Goal: Task Accomplishment & Management: Complete application form

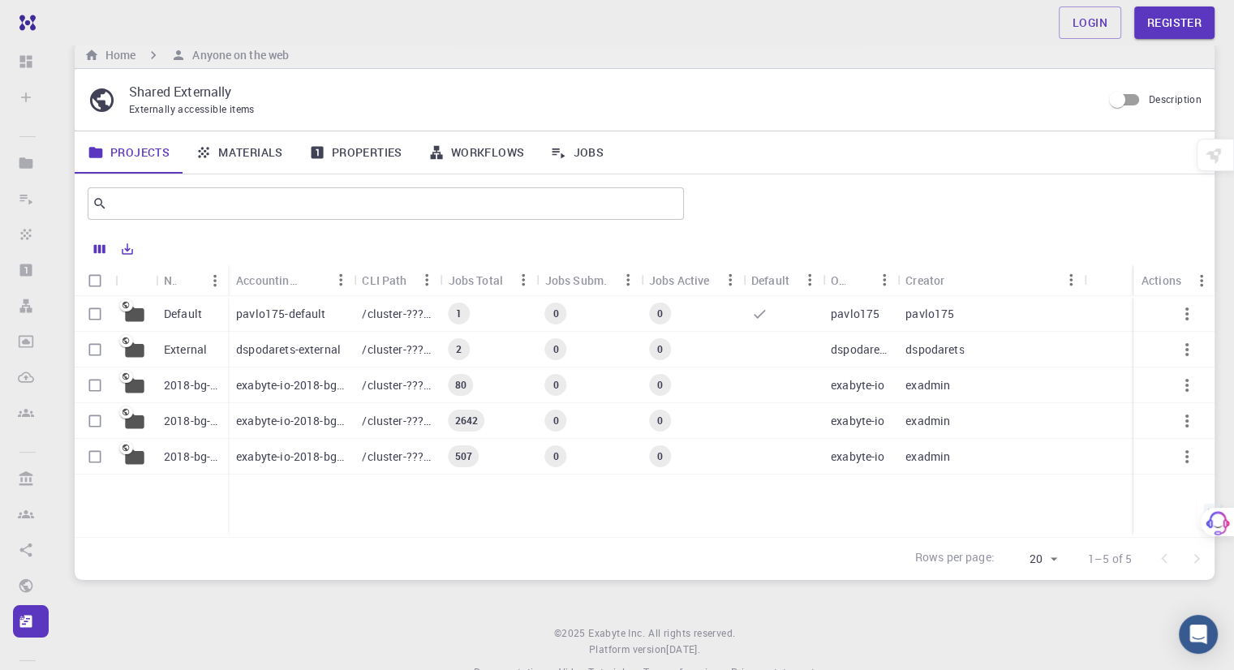
scroll to position [58, 0]
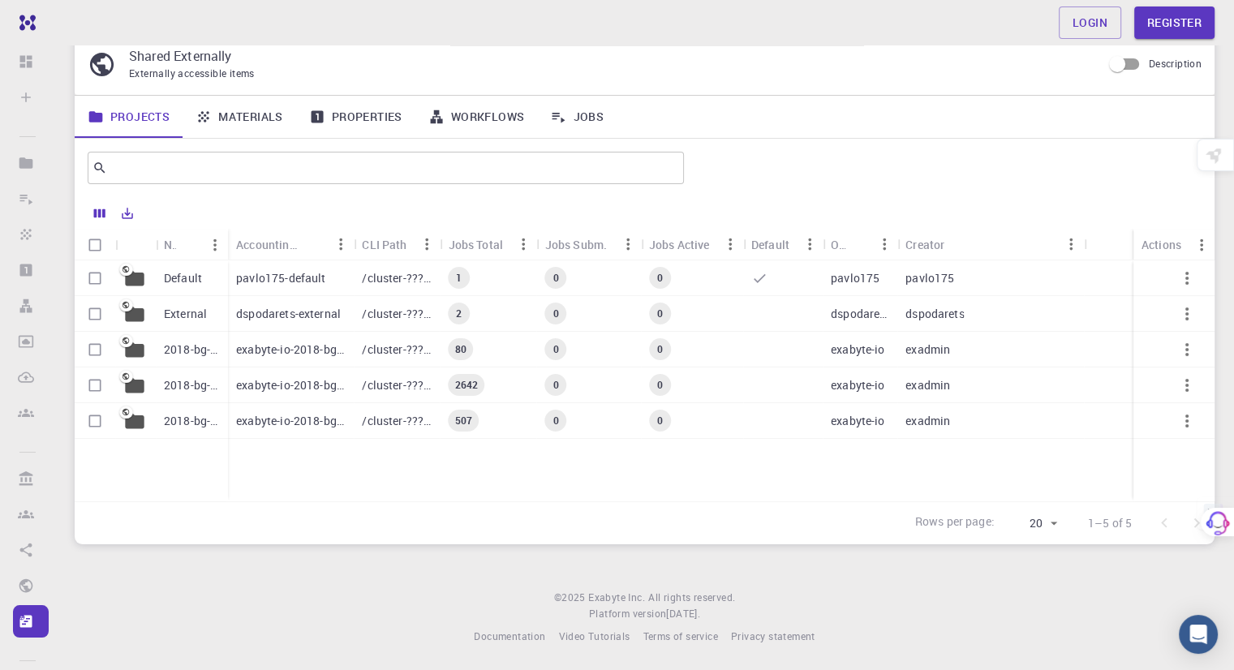
click at [218, 121] on link "Materials" at bounding box center [240, 117] width 114 height 42
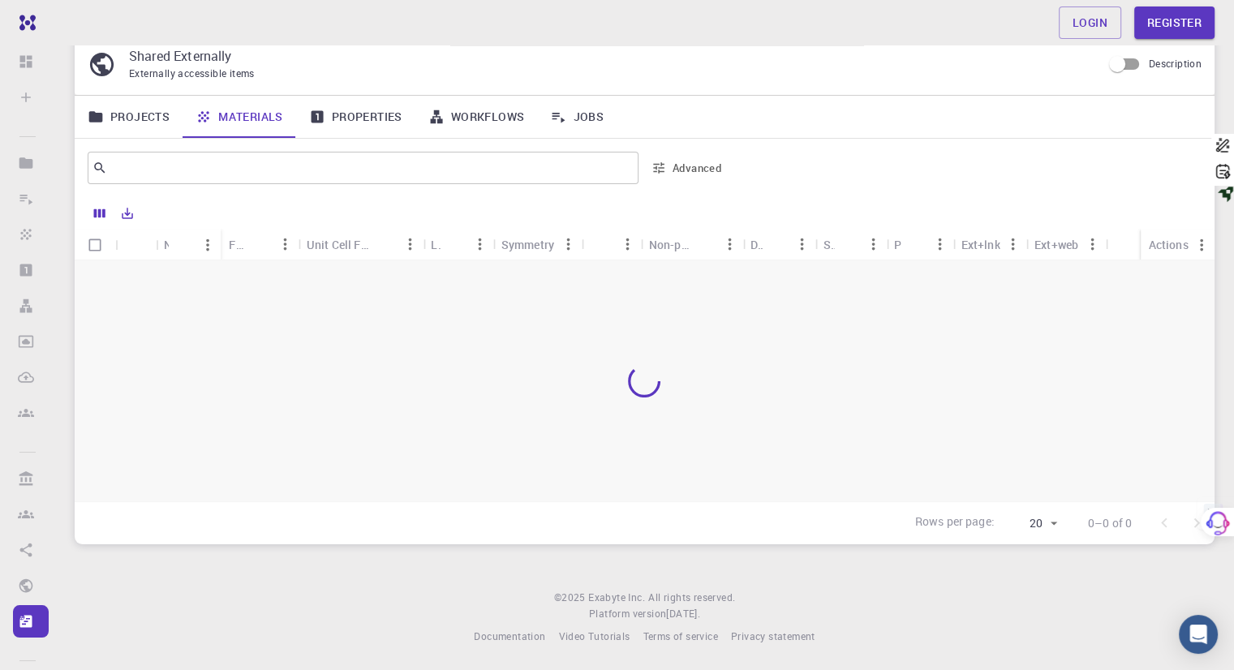
click at [164, 114] on link "Projects" at bounding box center [129, 117] width 108 height 42
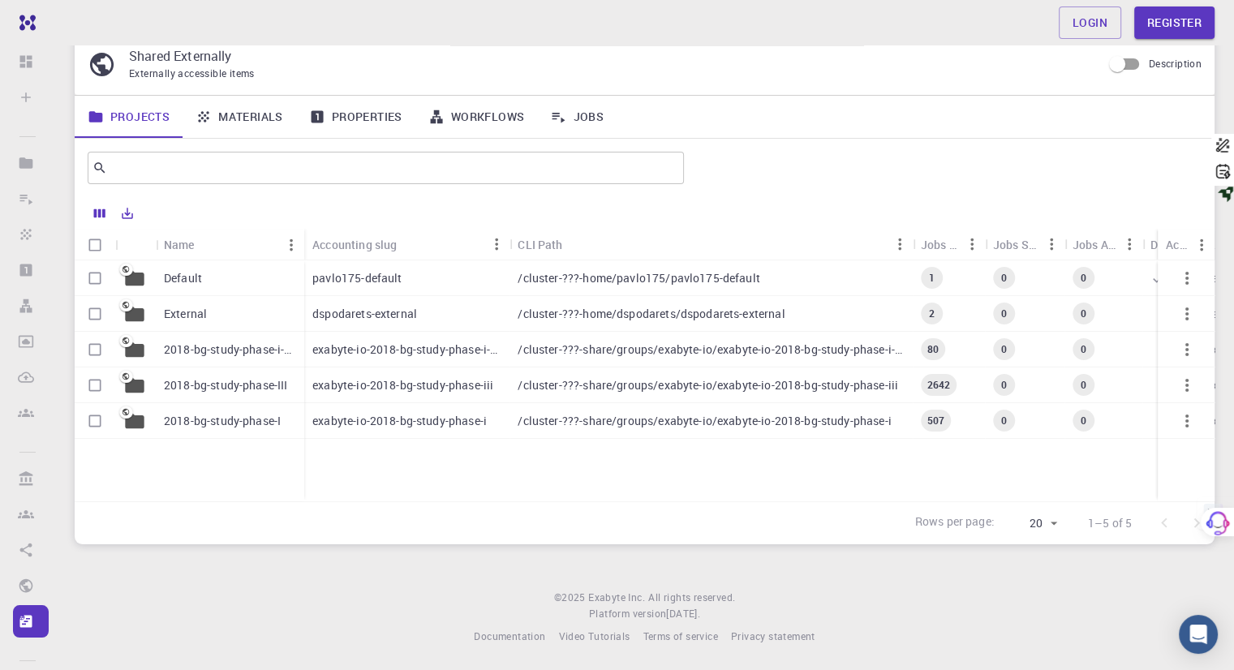
click at [381, 121] on link "Properties" at bounding box center [355, 117] width 119 height 42
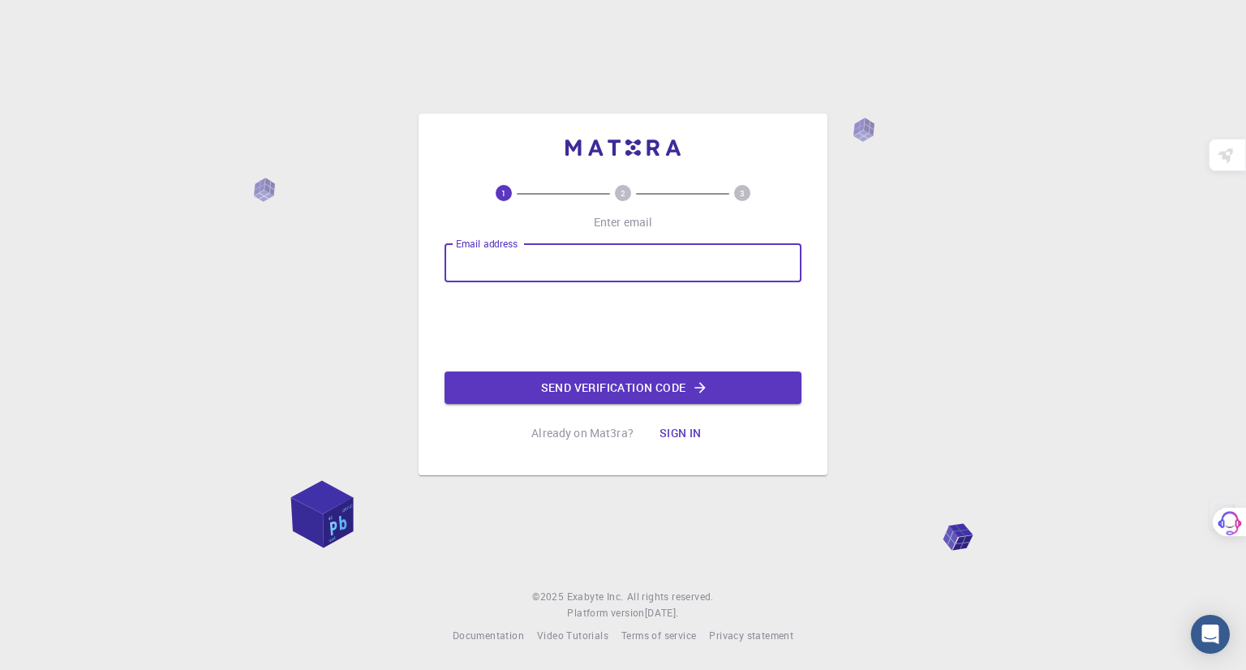
click at [678, 270] on input "Email address" at bounding box center [623, 262] width 357 height 39
type input "[EMAIL_ADDRESS][DOMAIN_NAME]"
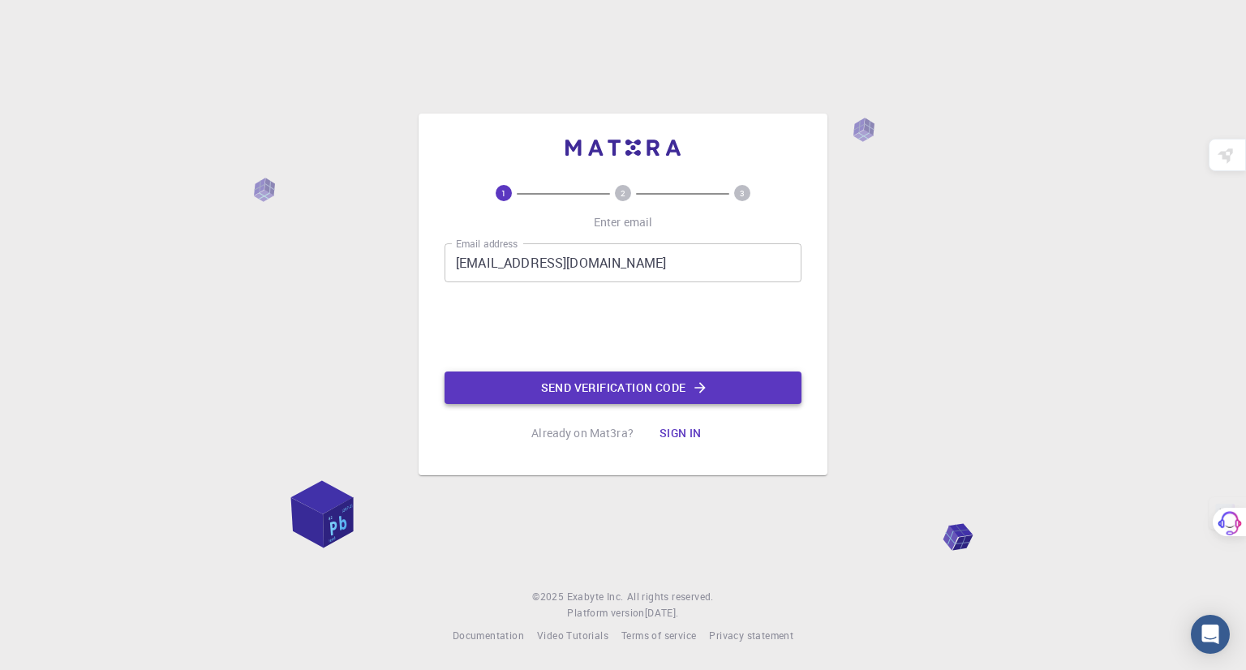
click at [616, 397] on button "Send verification code" at bounding box center [623, 388] width 357 height 32
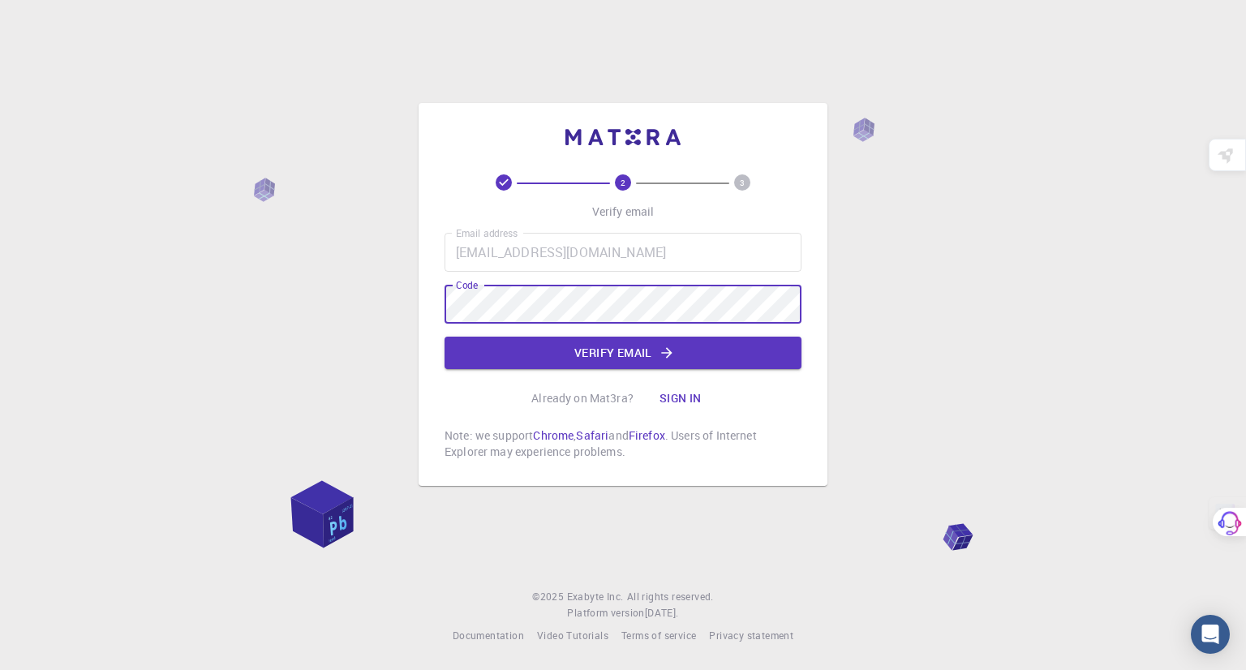
click at [564, 361] on button "Verify email" at bounding box center [623, 353] width 357 height 32
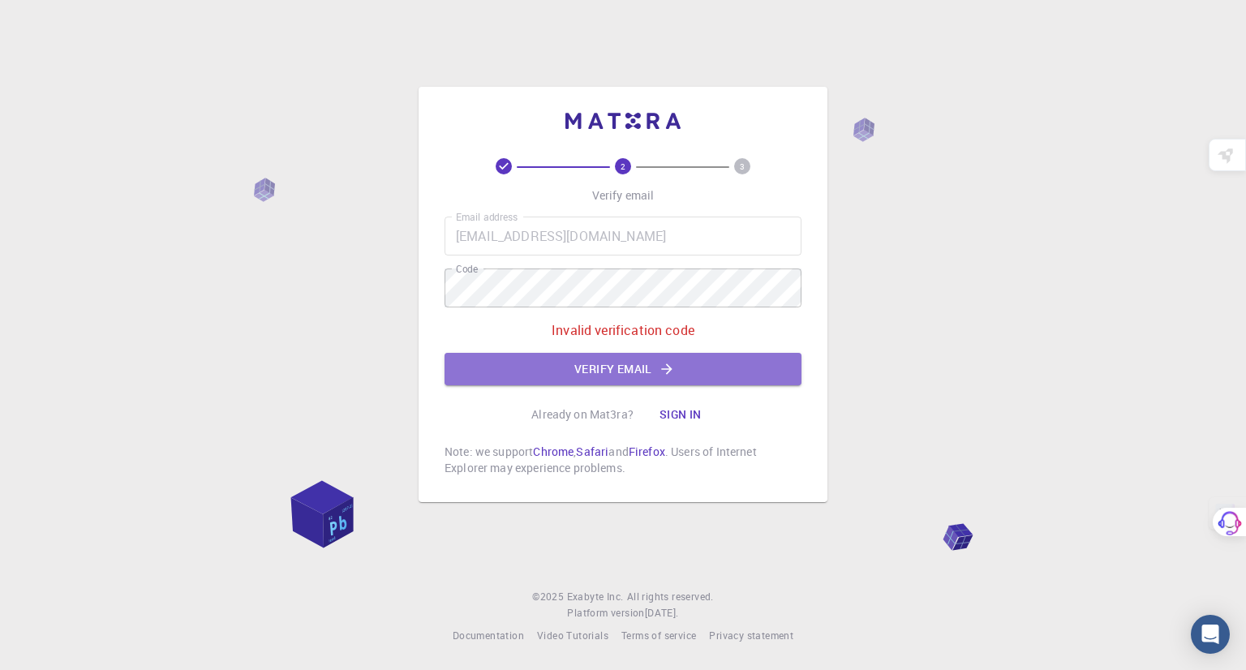
click at [737, 384] on button "Verify email" at bounding box center [623, 369] width 357 height 32
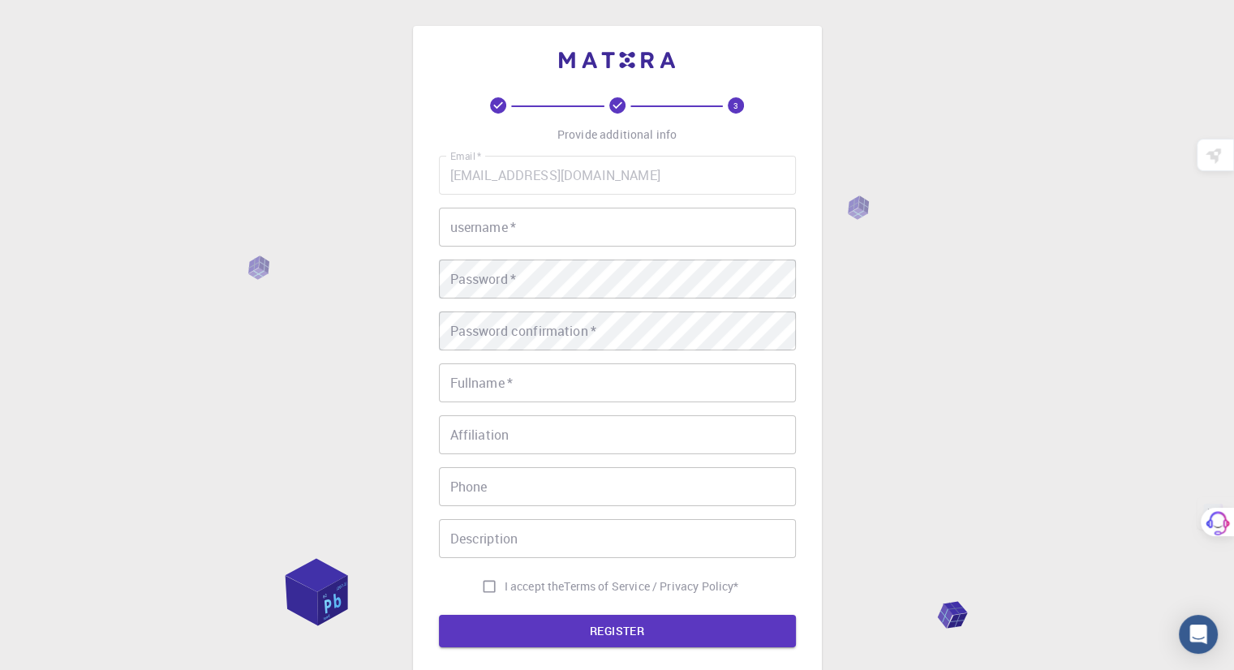
click at [707, 218] on input "username   *" at bounding box center [617, 227] width 357 height 39
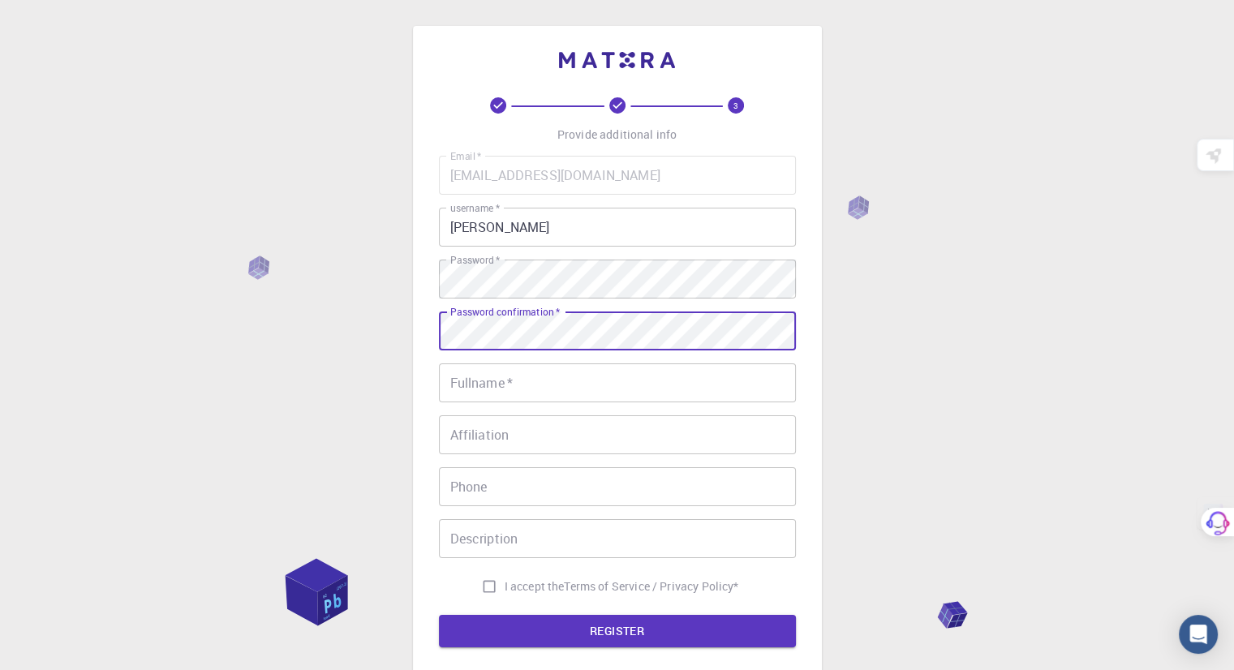
click at [718, 392] on input "Fullname   *" at bounding box center [617, 382] width 357 height 39
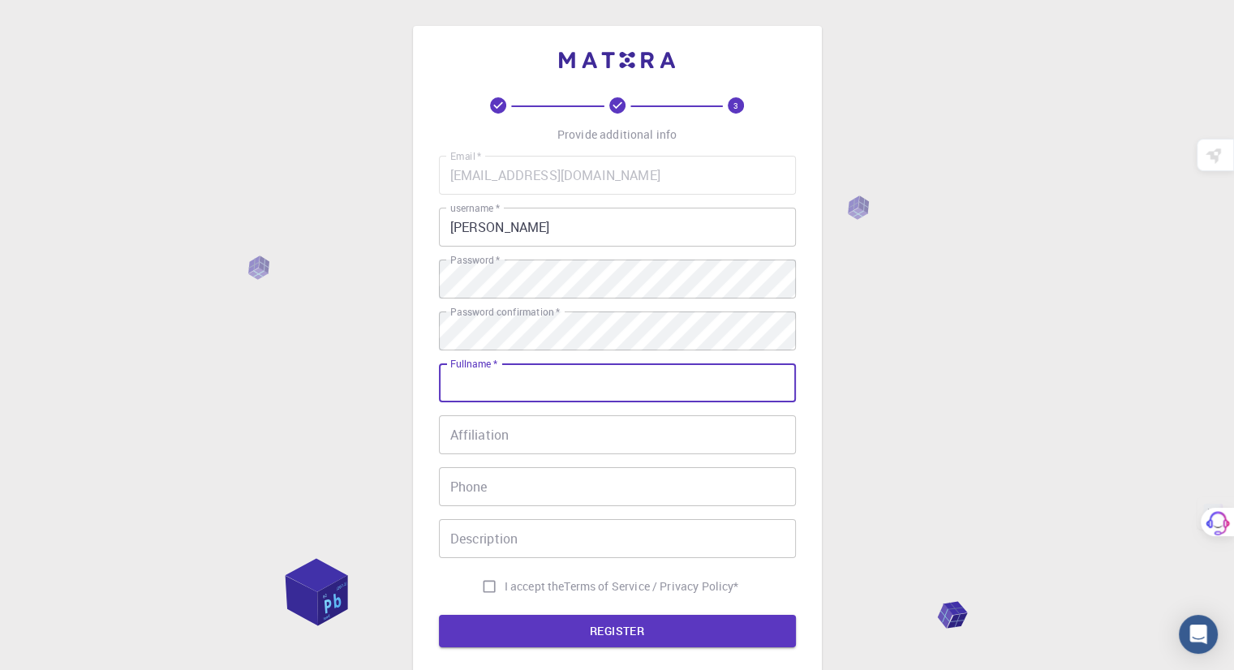
click at [647, 239] on input "[PERSON_NAME]" at bounding box center [617, 227] width 357 height 39
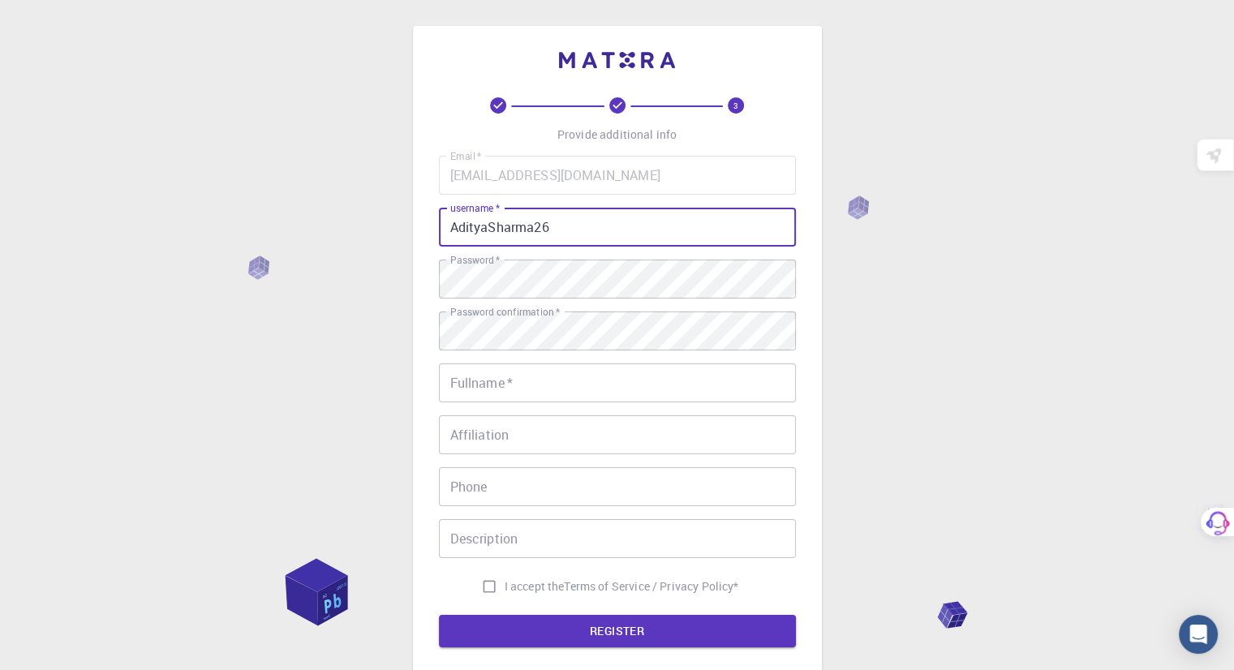
type input "AdityaSharma26"
click at [583, 382] on input "Fullname   *" at bounding box center [617, 382] width 357 height 39
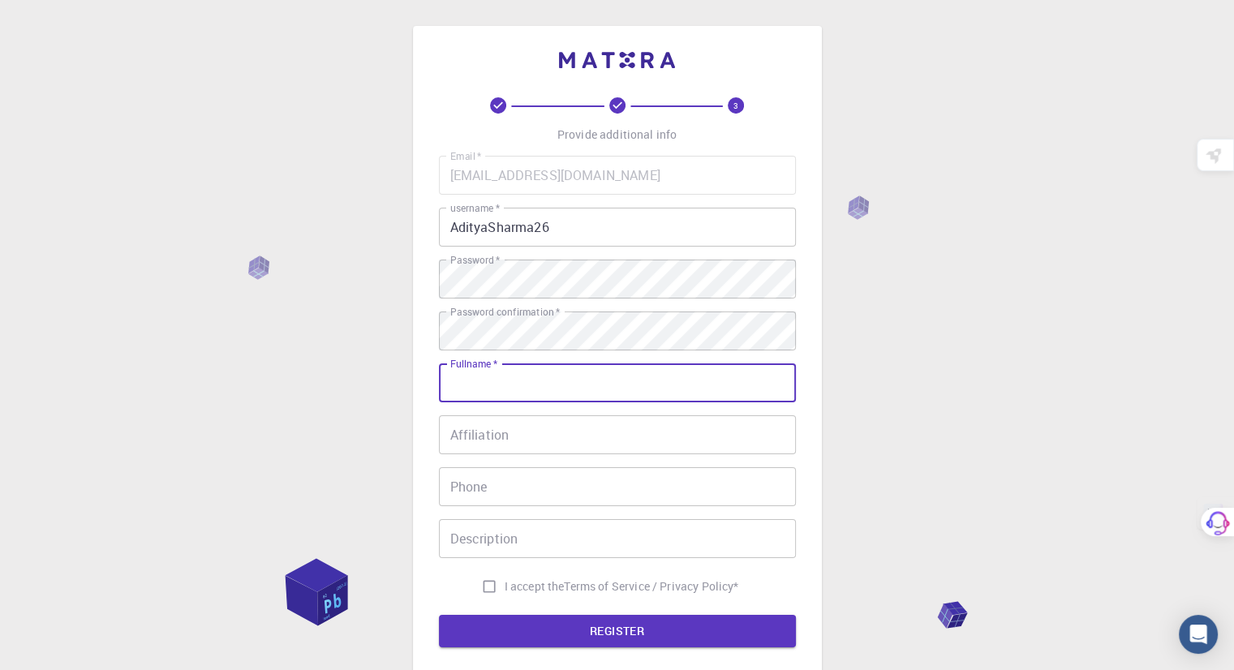
type input "[PERSON_NAME]"
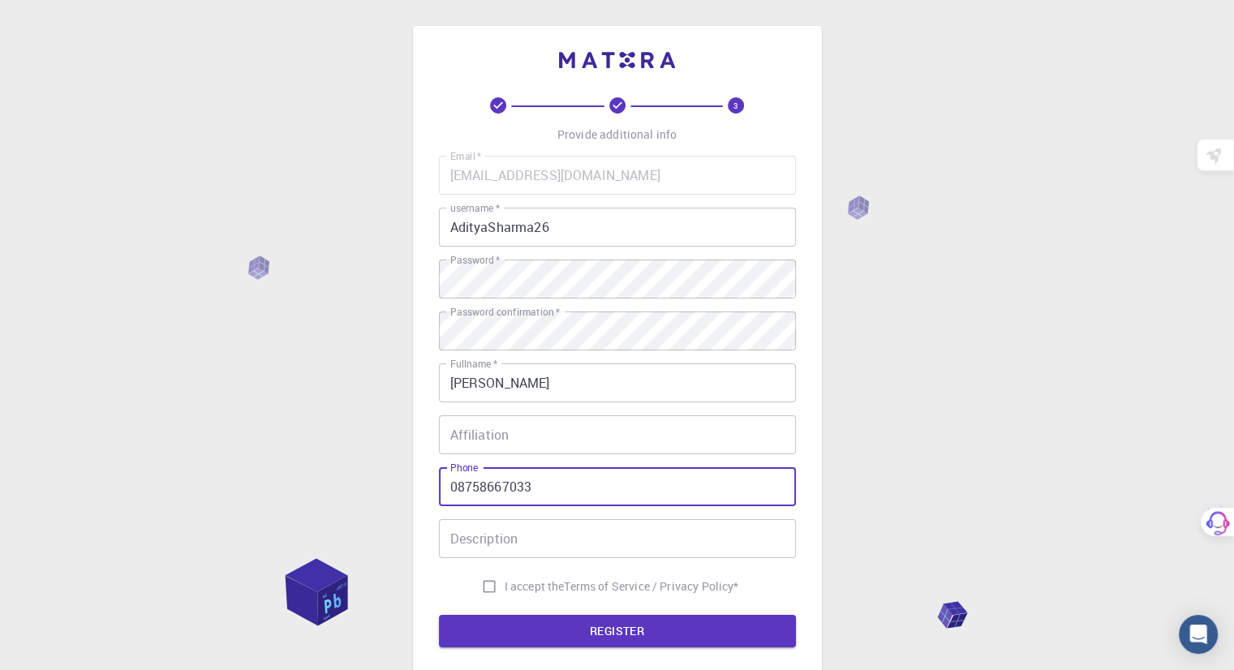
click at [457, 488] on input "08758667033" at bounding box center [617, 486] width 357 height 39
type input "8758667033"
click at [604, 445] on input "Affiliation" at bounding box center [617, 434] width 357 height 39
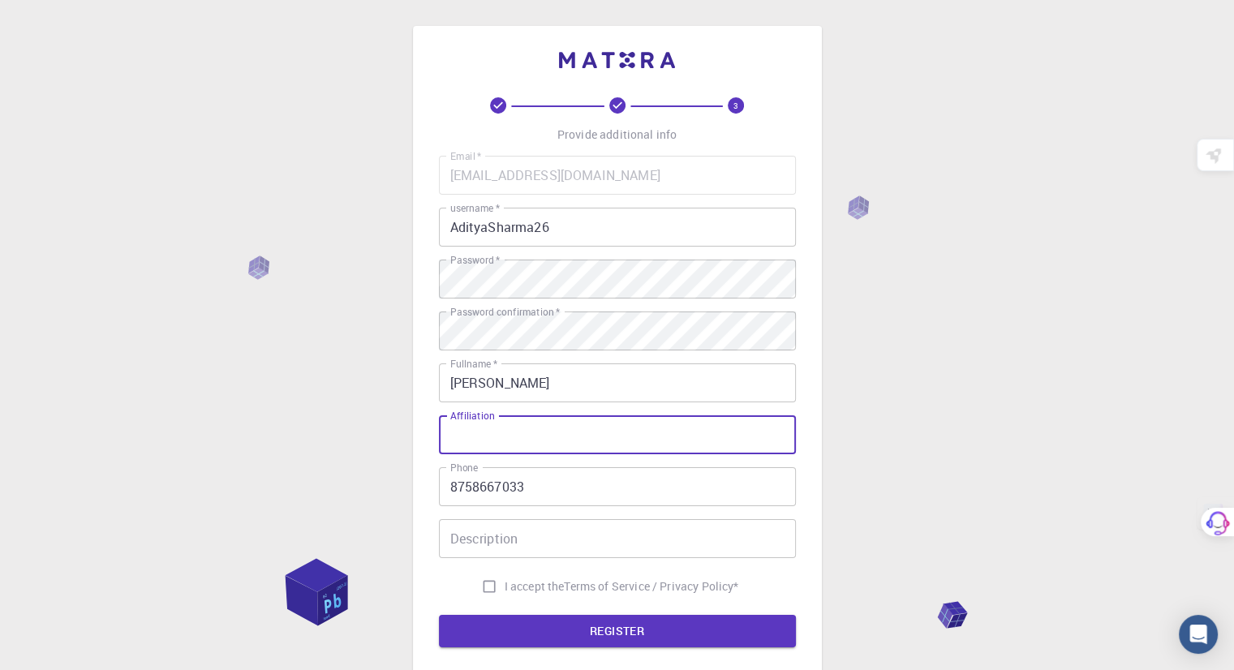
scroll to position [81, 0]
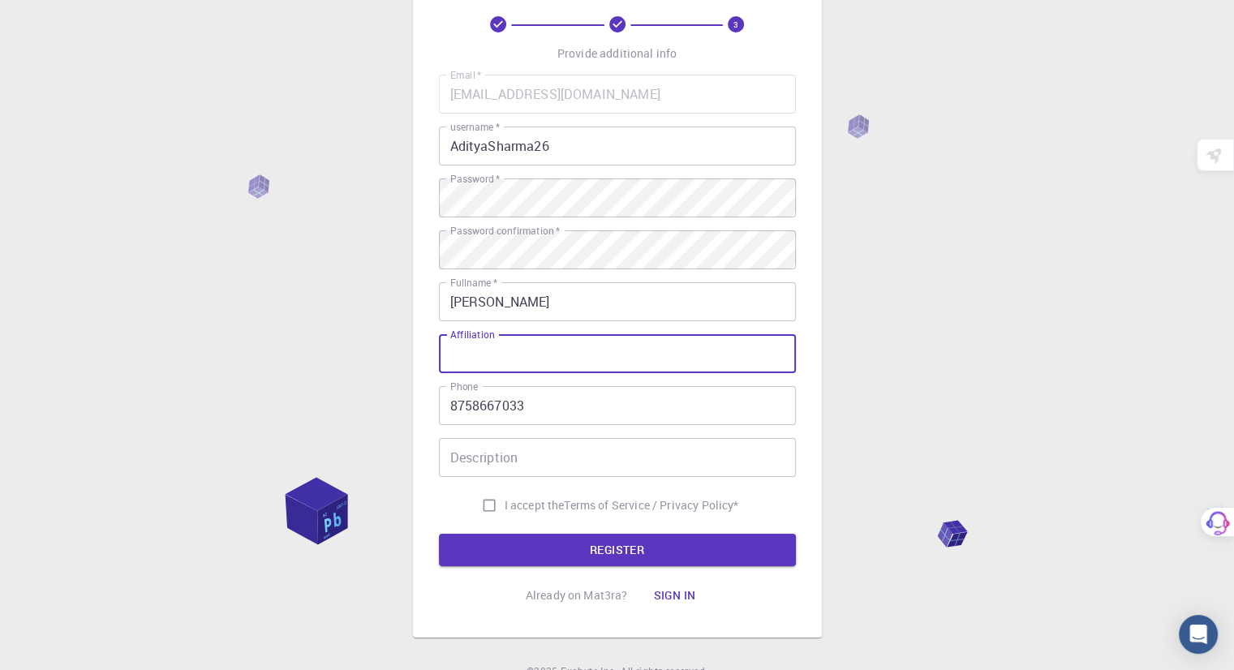
click at [604, 453] on input "Description" at bounding box center [617, 457] width 357 height 39
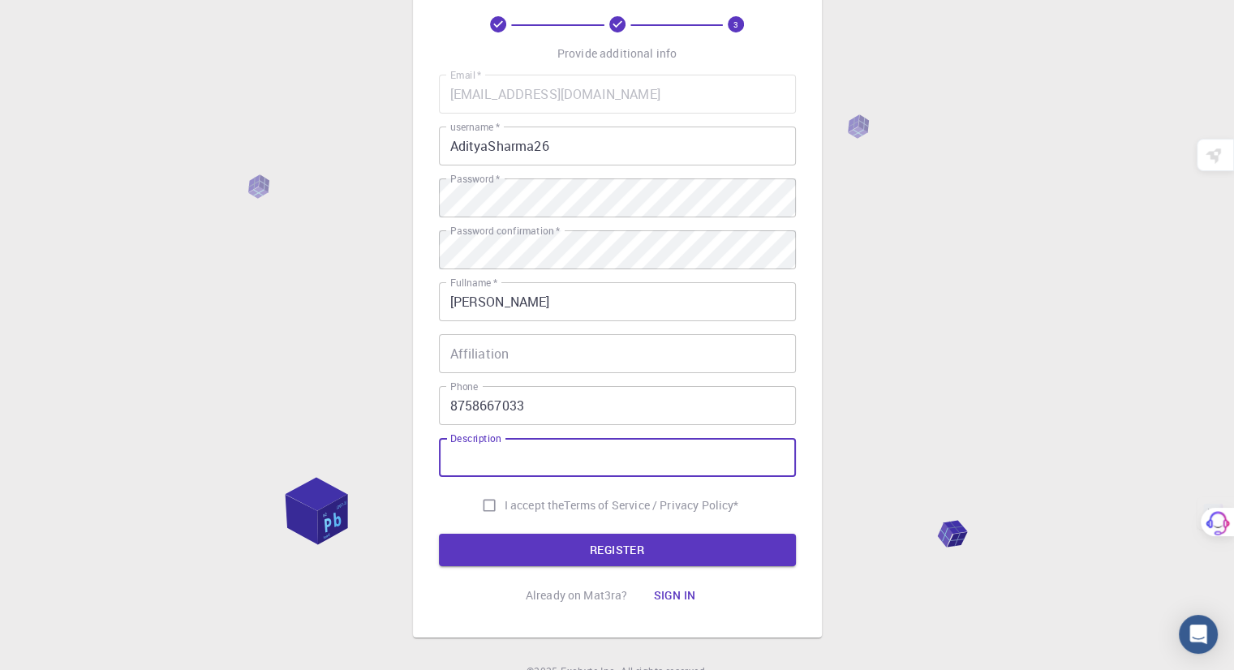
click at [488, 513] on input "I accept the Terms of Service / Privacy Policy *" at bounding box center [489, 505] width 31 height 31
checkbox input "true"
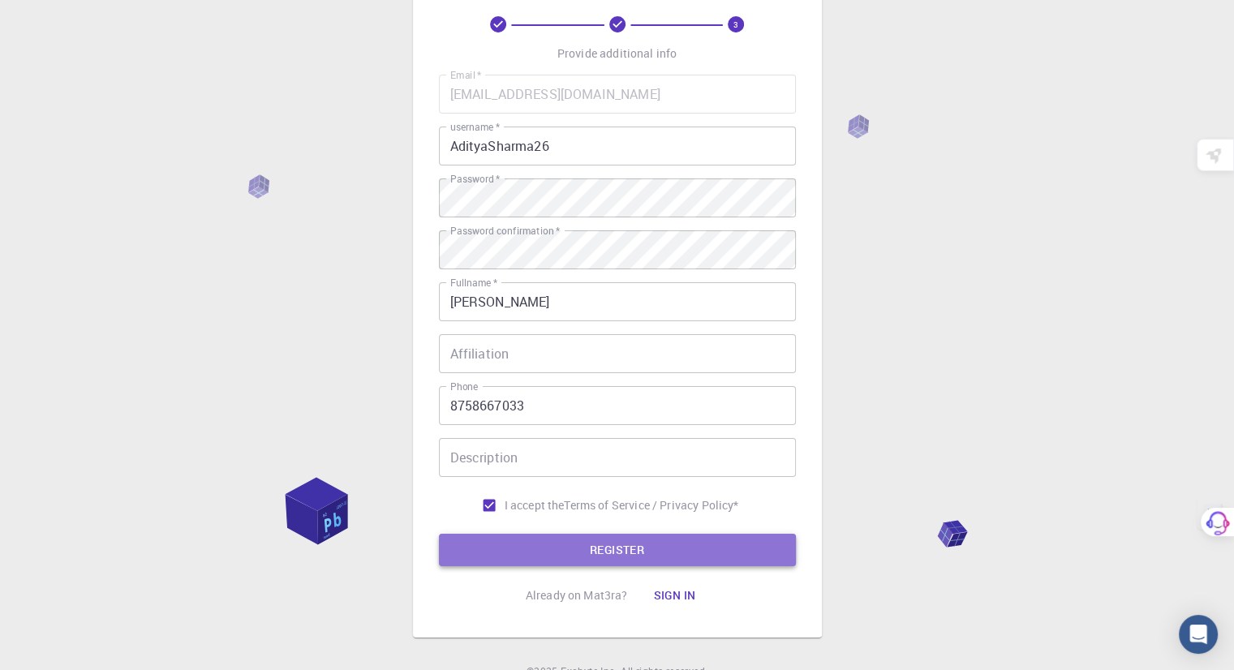
click at [577, 553] on button "REGISTER" at bounding box center [617, 550] width 357 height 32
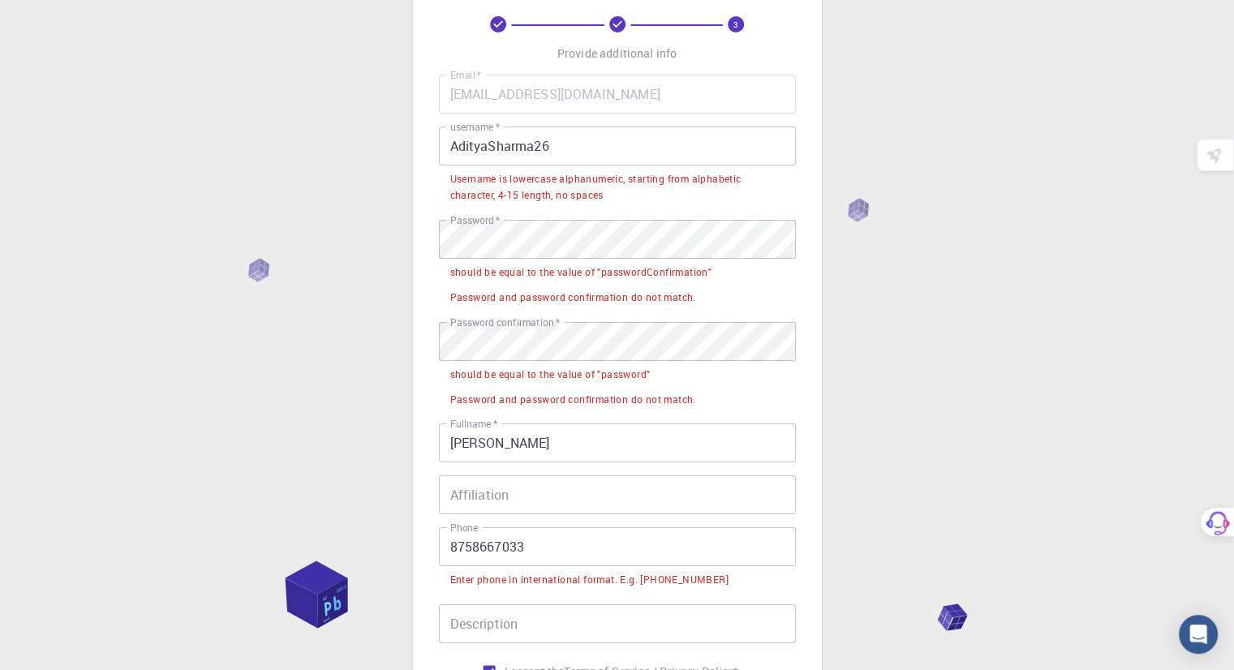
click at [454, 551] on input "8758667033" at bounding box center [617, 546] width 357 height 39
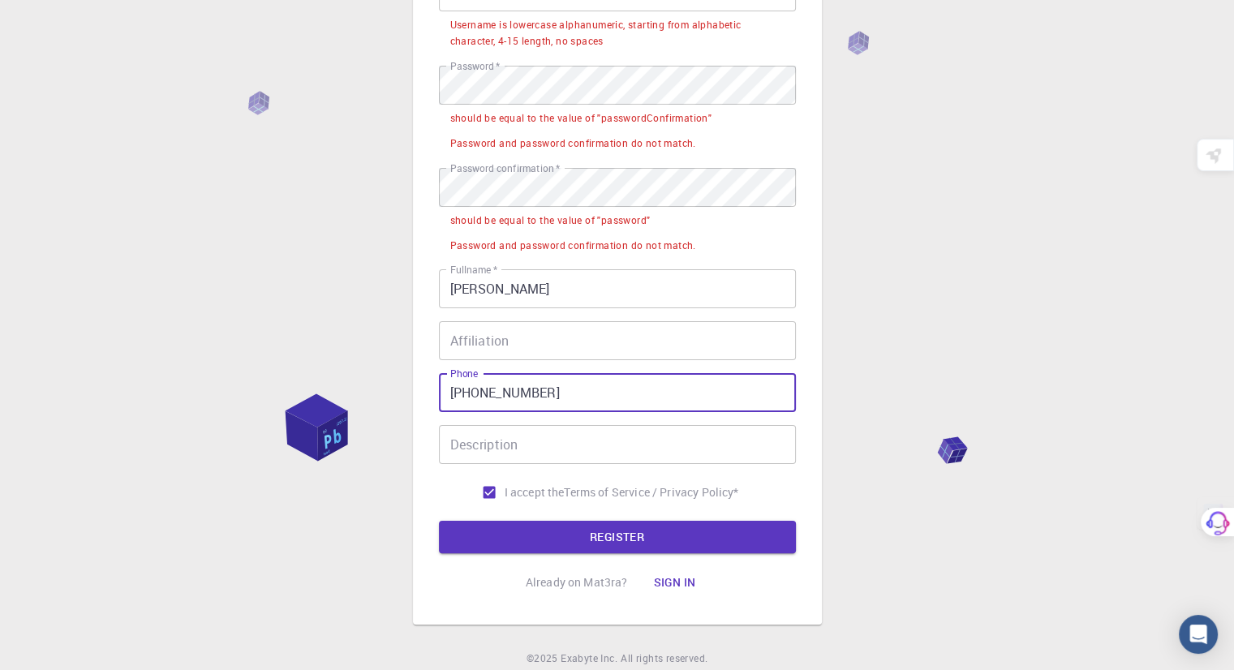
scroll to position [243, 0]
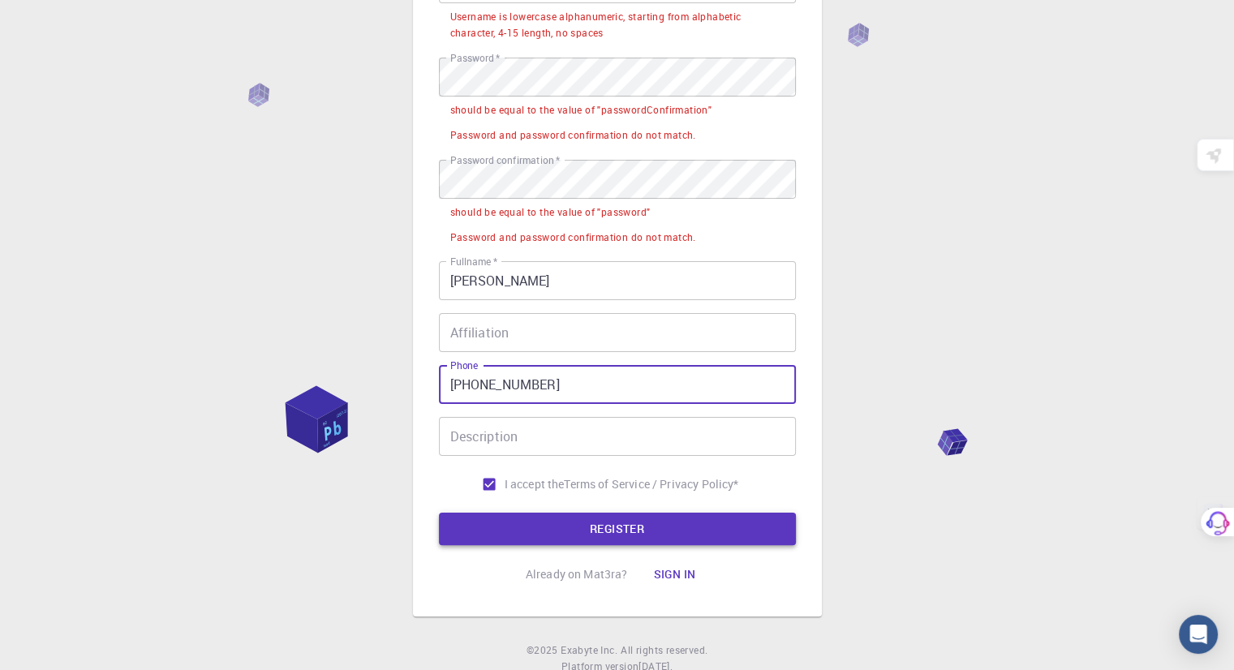
type input "[PHONE_NUMBER]"
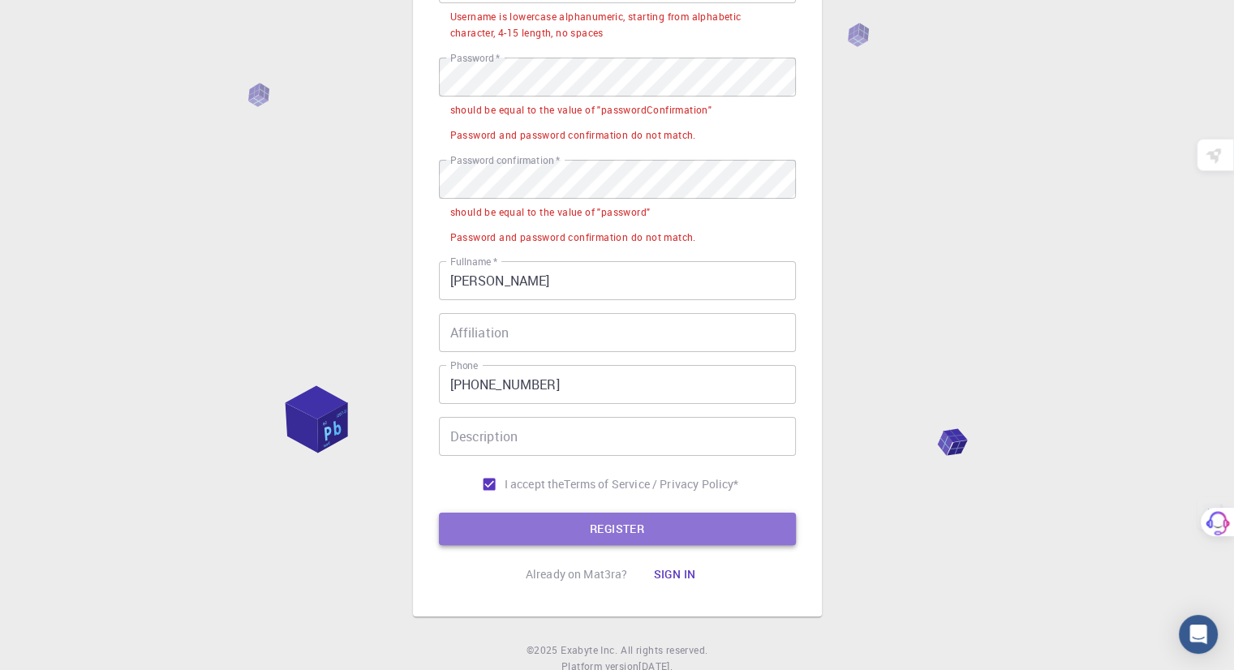
click at [552, 539] on button "REGISTER" at bounding box center [617, 529] width 357 height 32
click at [560, 527] on button "REGISTER" at bounding box center [617, 529] width 357 height 32
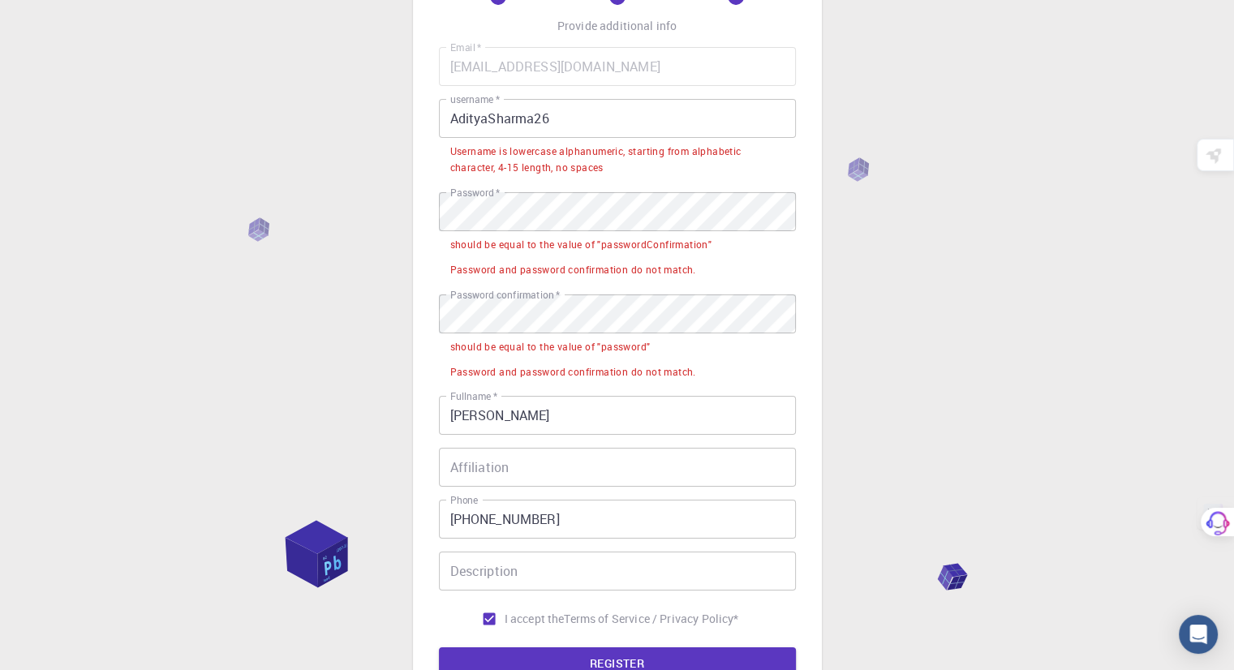
scroll to position [81, 0]
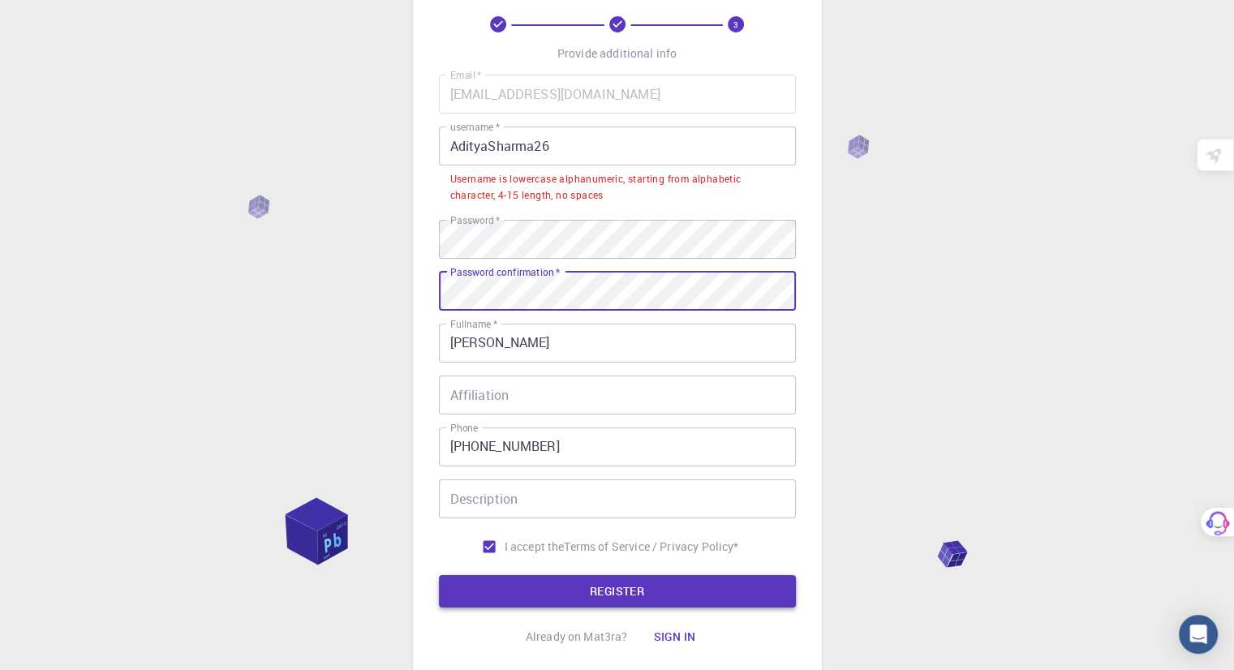
click at [630, 593] on button "REGISTER" at bounding box center [617, 591] width 357 height 32
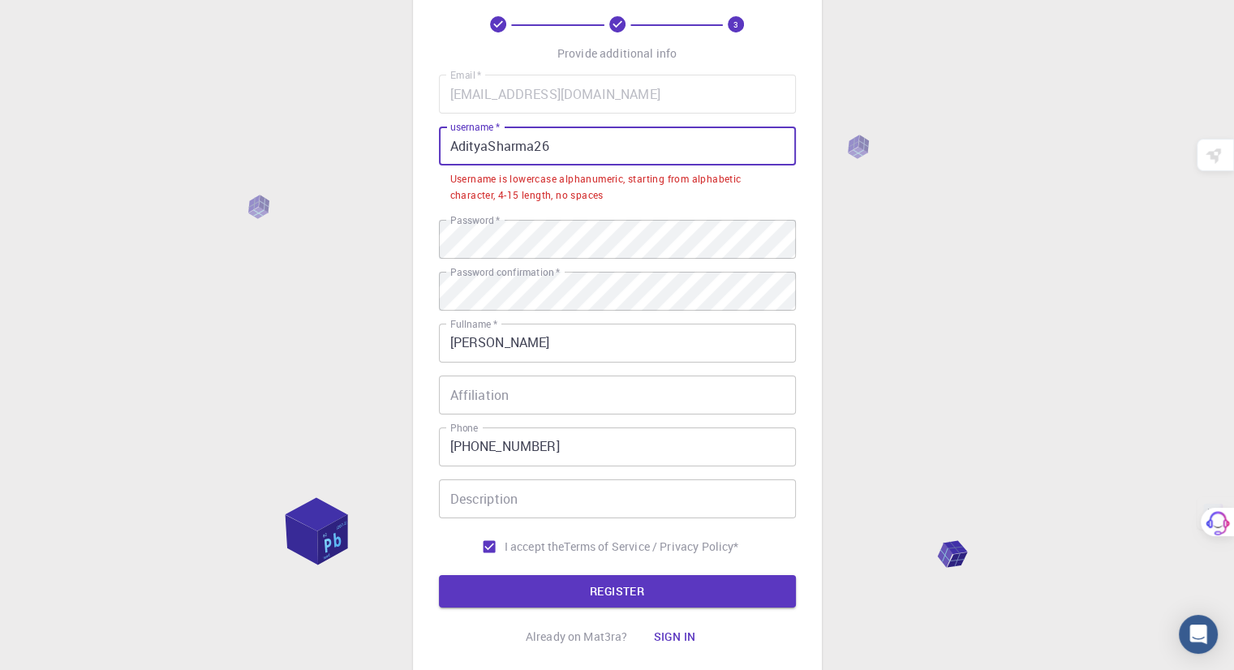
click at [610, 148] on input "AdityaSharma26" at bounding box center [617, 146] width 357 height 39
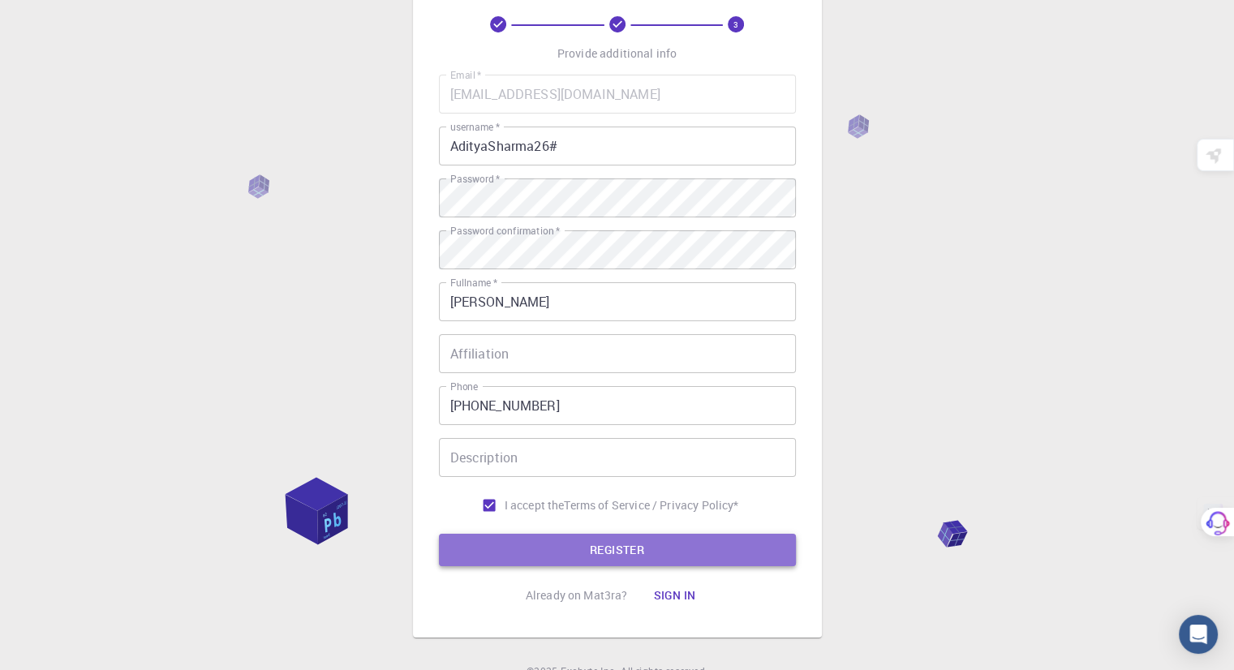
click at [634, 544] on button "REGISTER" at bounding box center [617, 550] width 357 height 32
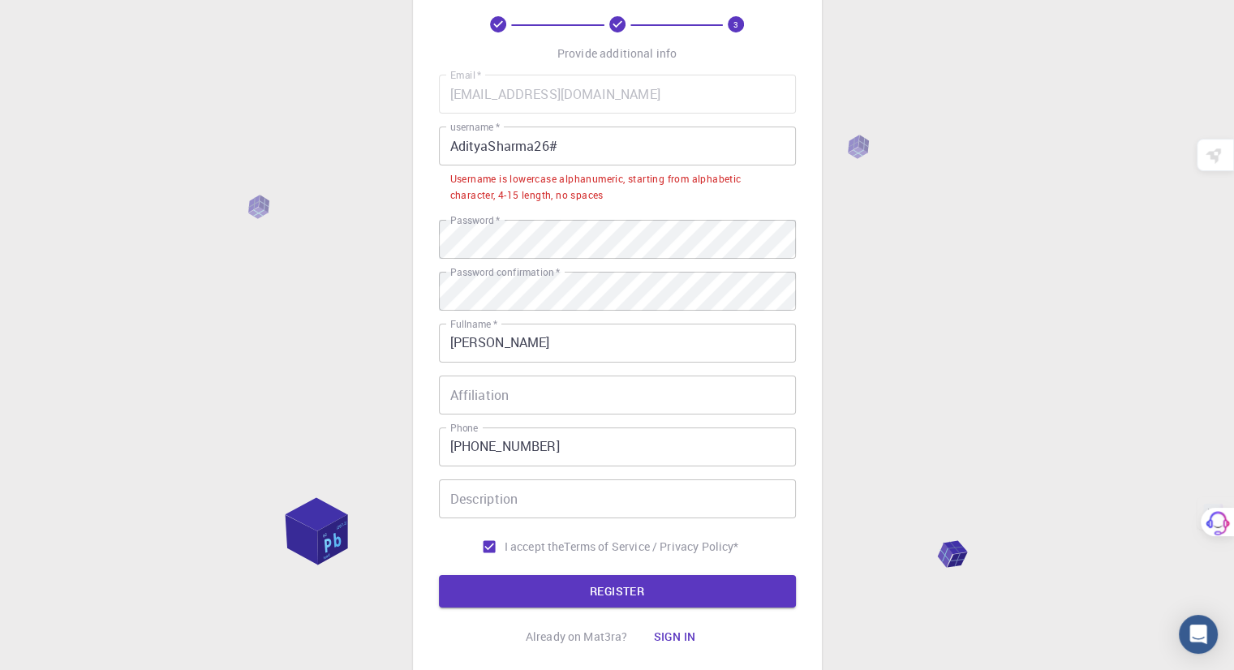
click at [615, 147] on input "AdityaSharma26#" at bounding box center [617, 146] width 357 height 39
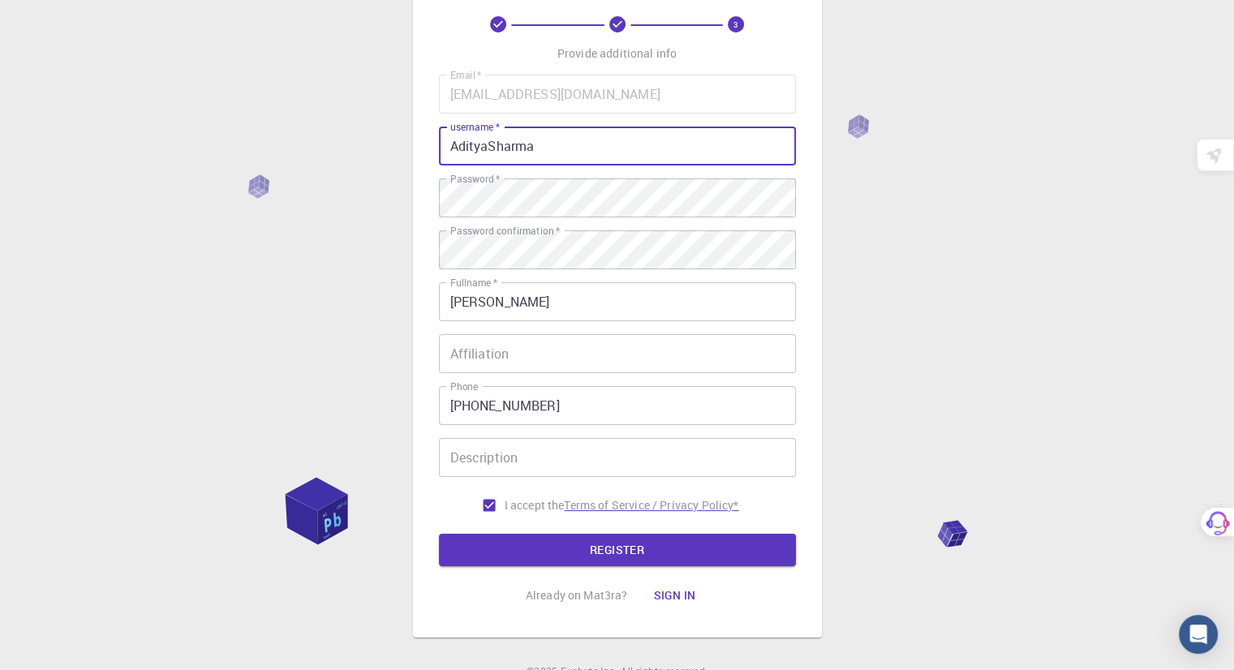
click at [720, 550] on button "REGISTER" at bounding box center [617, 550] width 357 height 32
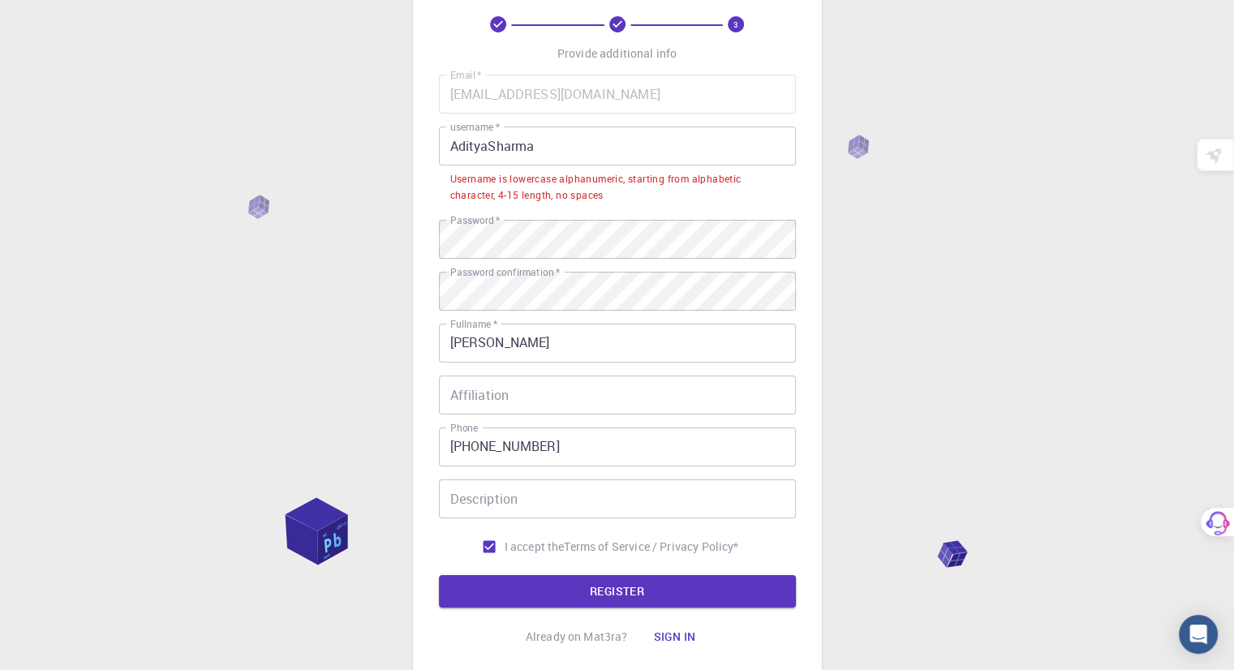
click at [626, 150] on input "AdityaSharma" at bounding box center [617, 146] width 357 height 39
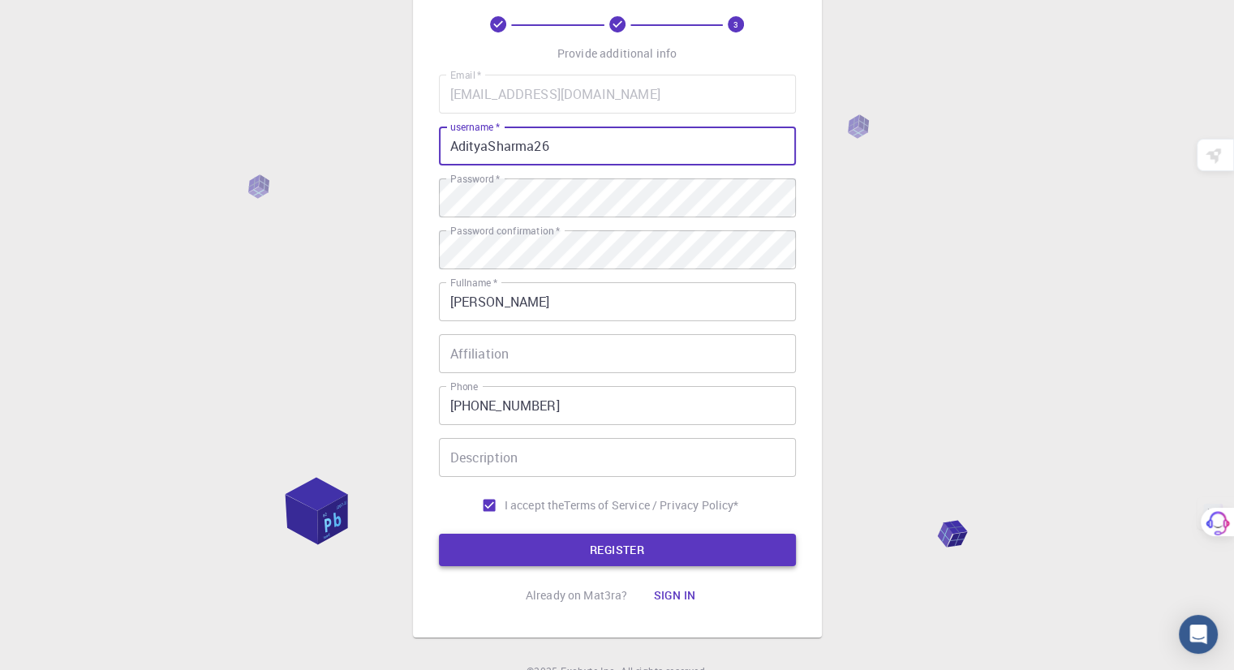
click at [696, 556] on button "REGISTER" at bounding box center [617, 550] width 357 height 32
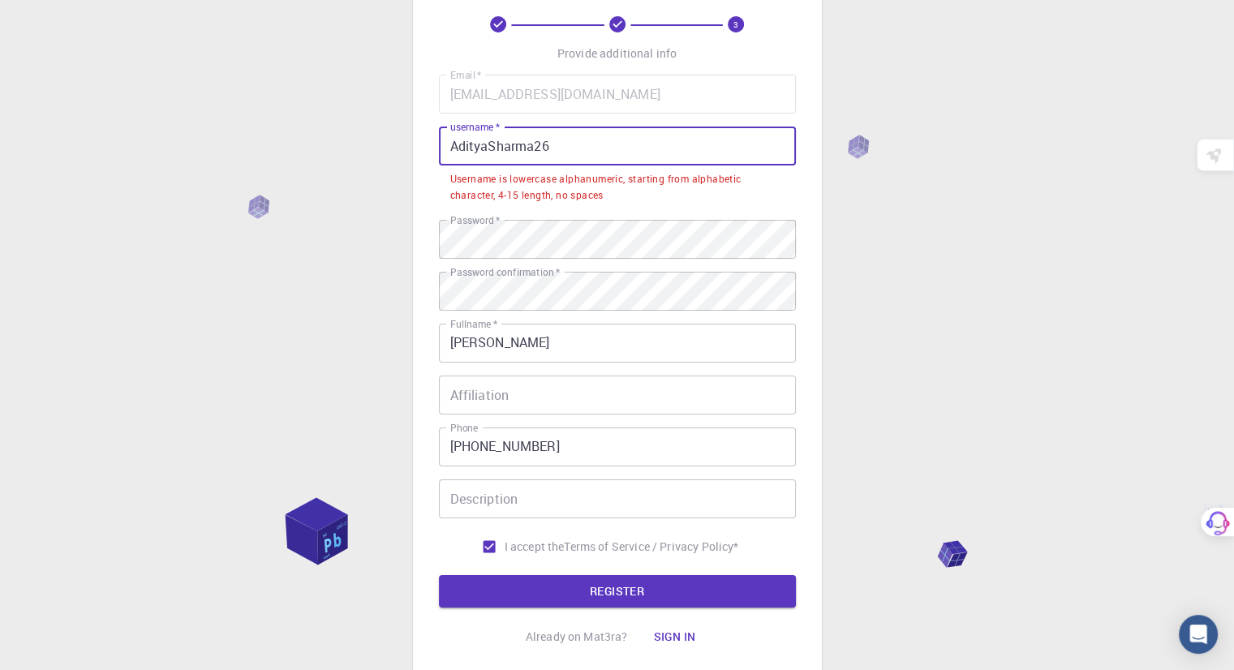
click at [600, 152] on input "AdityaSharma26" at bounding box center [617, 146] width 357 height 39
click at [451, 147] on input "AdityaSharma26" at bounding box center [617, 146] width 357 height 39
click at [592, 146] on input "AdityaSharma26" at bounding box center [617, 146] width 357 height 39
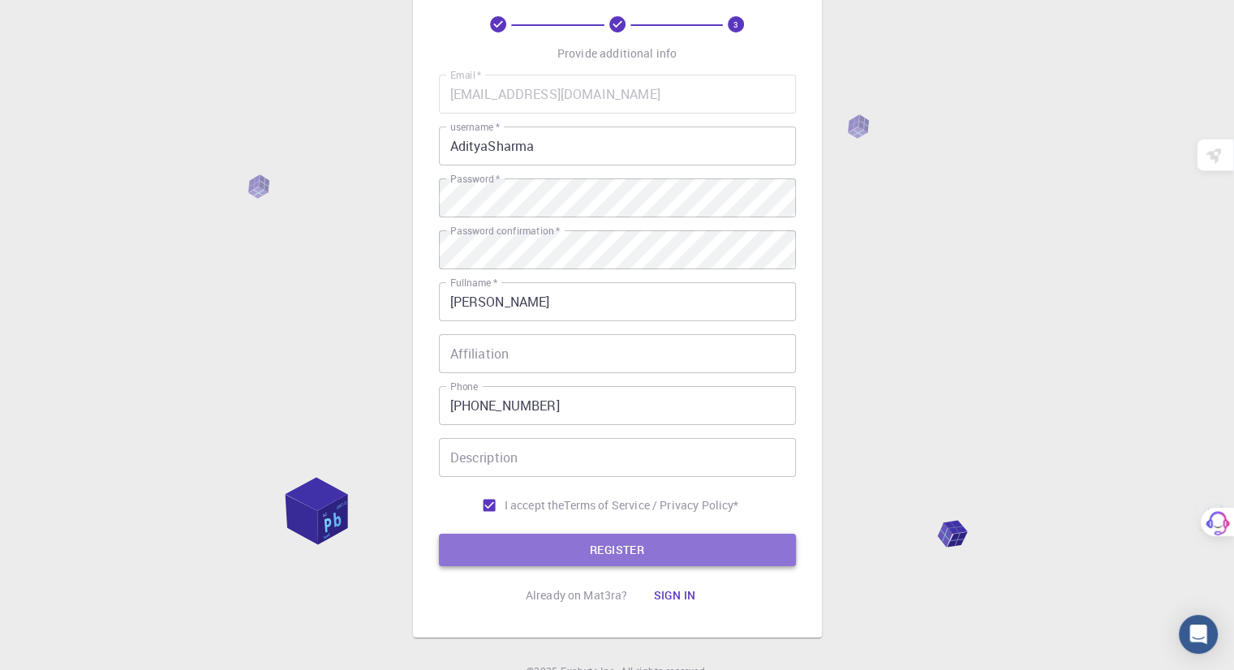
click at [626, 565] on button "REGISTER" at bounding box center [617, 550] width 357 height 32
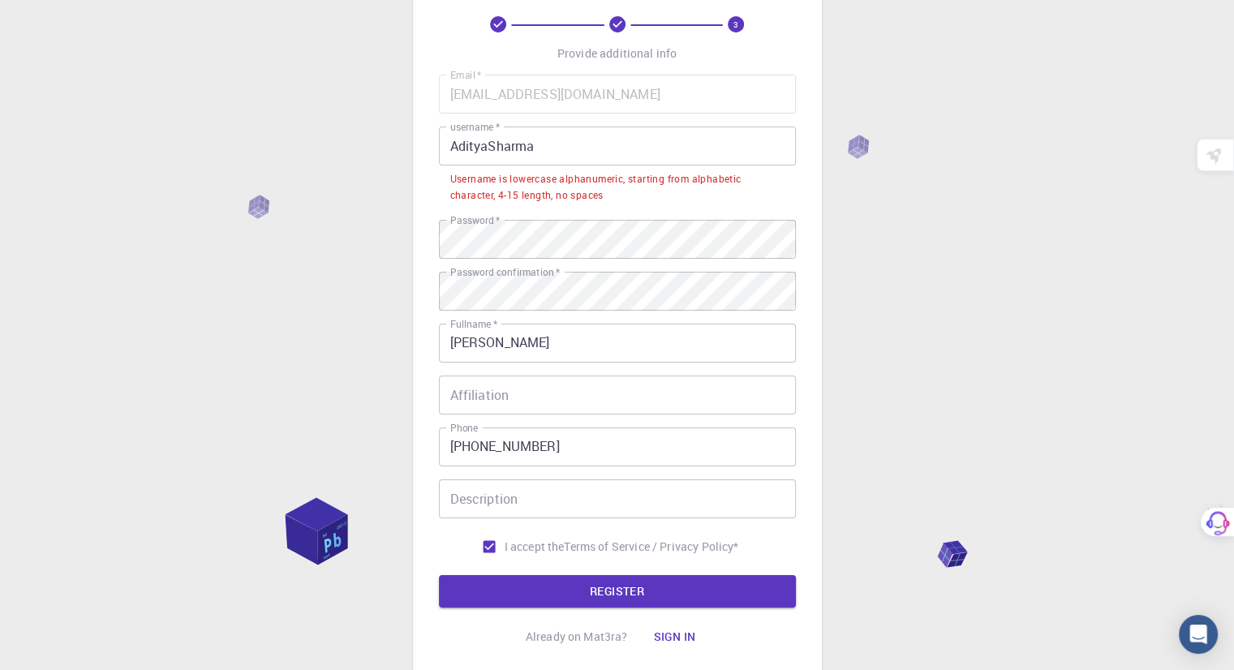
click at [485, 146] on input "AdityaSharma" at bounding box center [617, 146] width 357 height 39
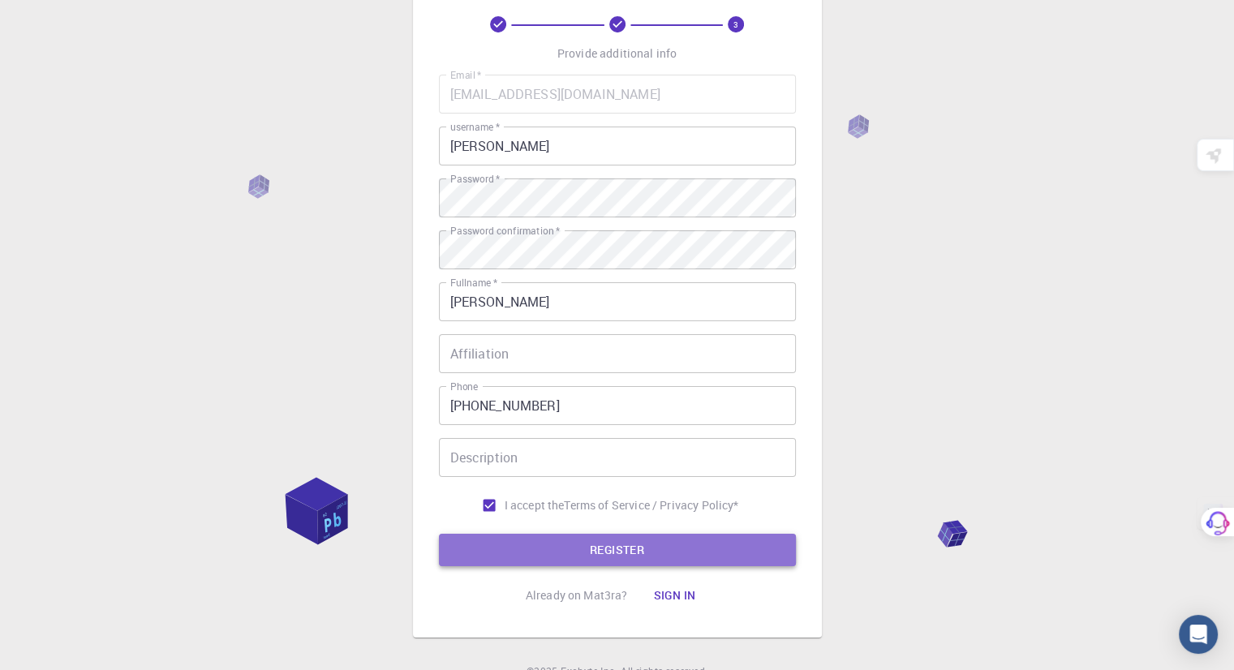
click at [635, 554] on button "REGISTER" at bounding box center [617, 550] width 357 height 32
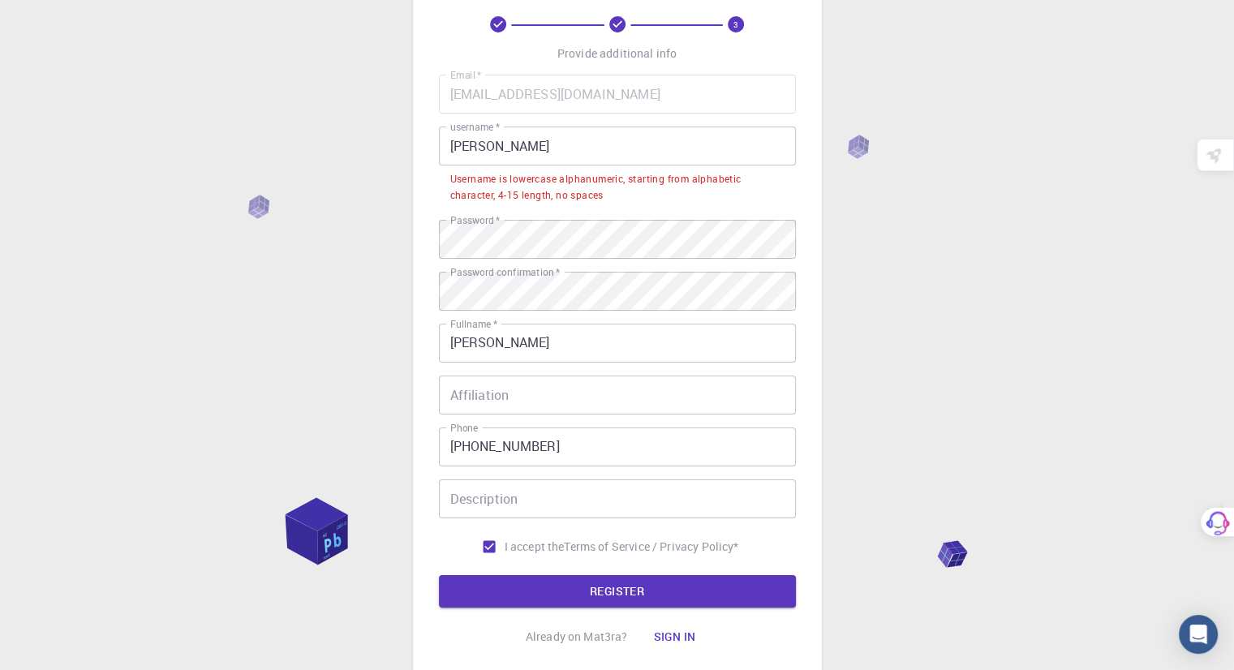
click at [492, 152] on input "[PERSON_NAME]" at bounding box center [617, 146] width 357 height 39
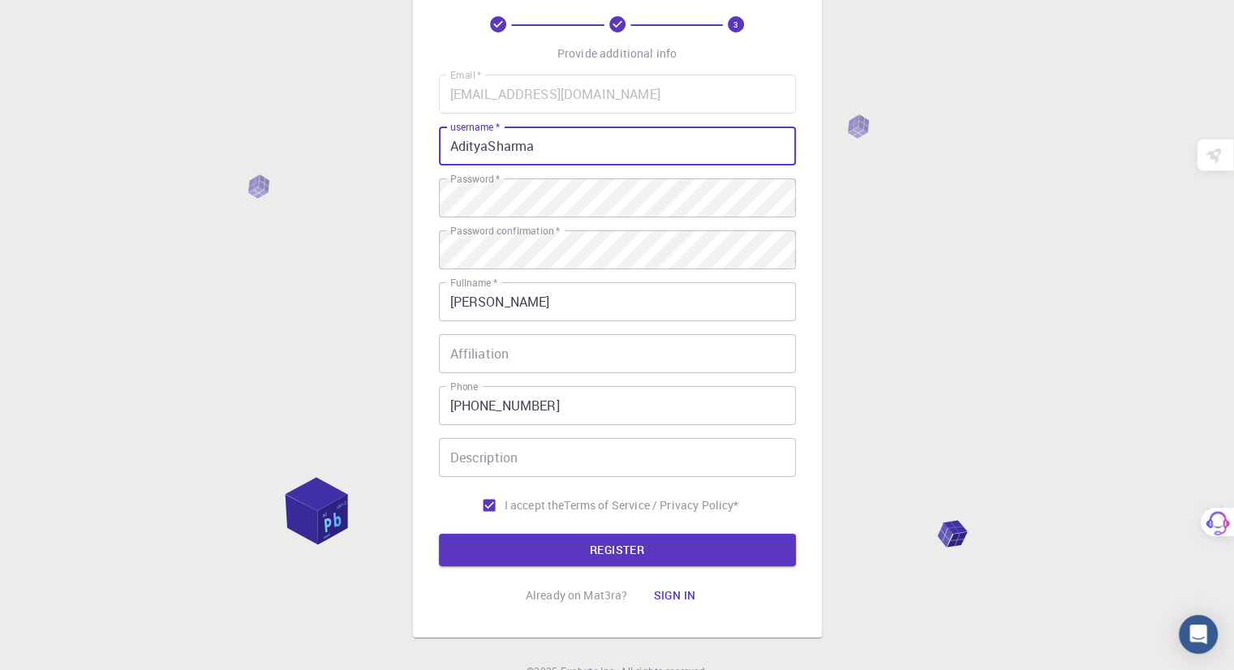
click at [604, 145] on input "AdityaSharma" at bounding box center [617, 146] width 357 height 39
click at [487, 144] on input "AdityaSharma26" at bounding box center [617, 146] width 357 height 39
click at [548, 561] on button "REGISTER" at bounding box center [617, 550] width 357 height 32
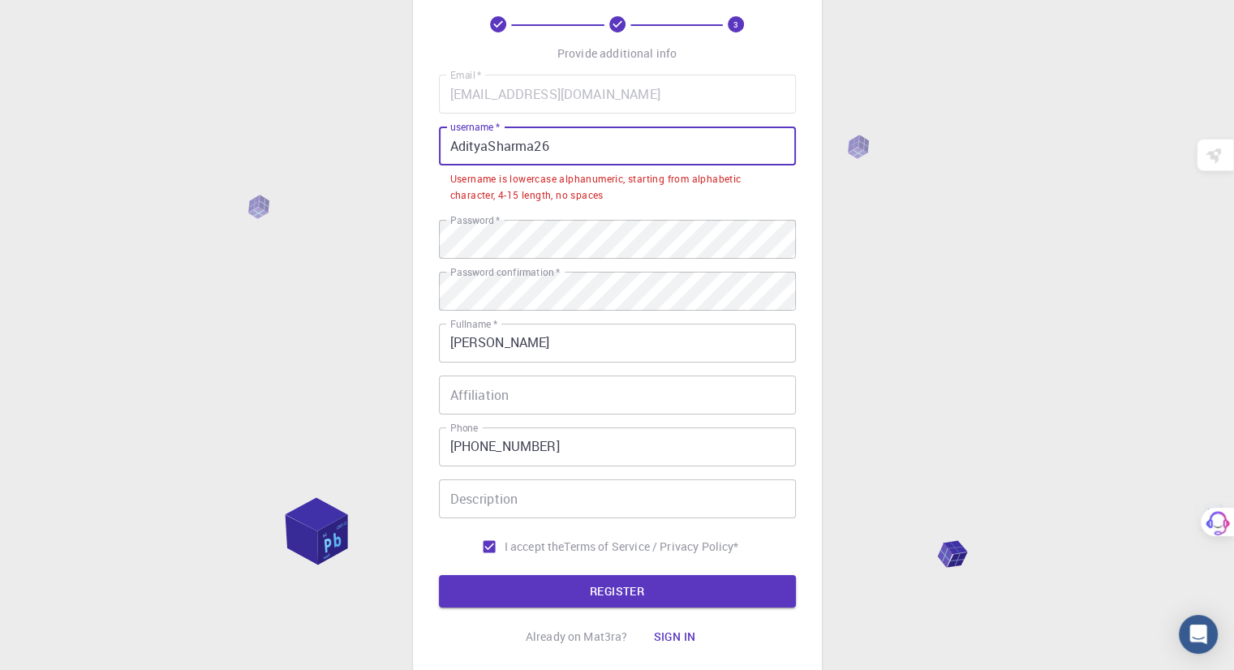
click at [556, 145] on input "AdityaSharma26" at bounding box center [617, 146] width 357 height 39
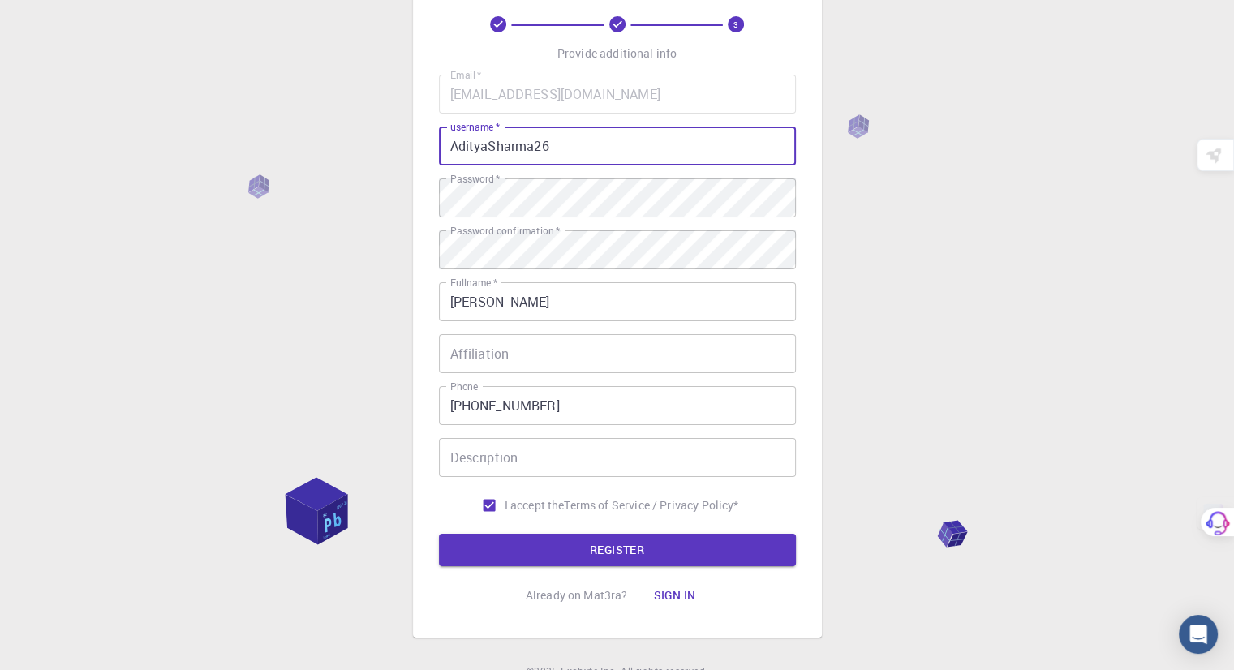
click at [584, 146] on input "AdityaSharma26" at bounding box center [617, 146] width 357 height 39
click at [439, 534] on button "REGISTER" at bounding box center [617, 550] width 357 height 32
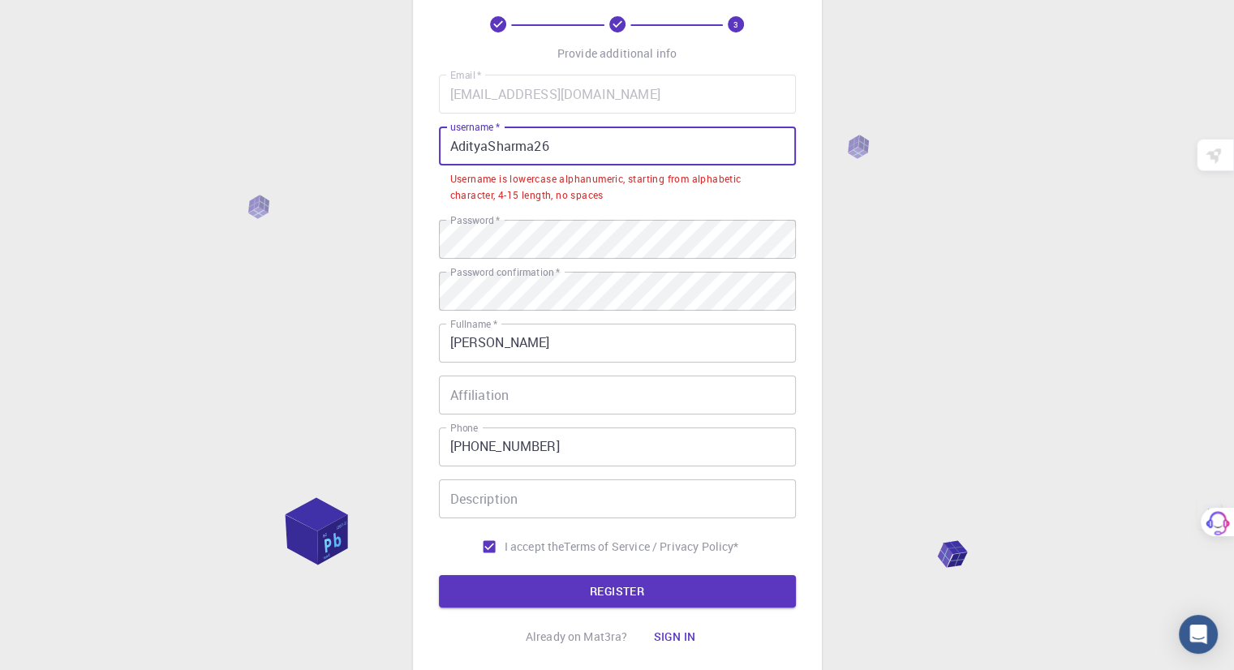
click at [491, 150] on input "AdityaSharma26" at bounding box center [617, 146] width 357 height 39
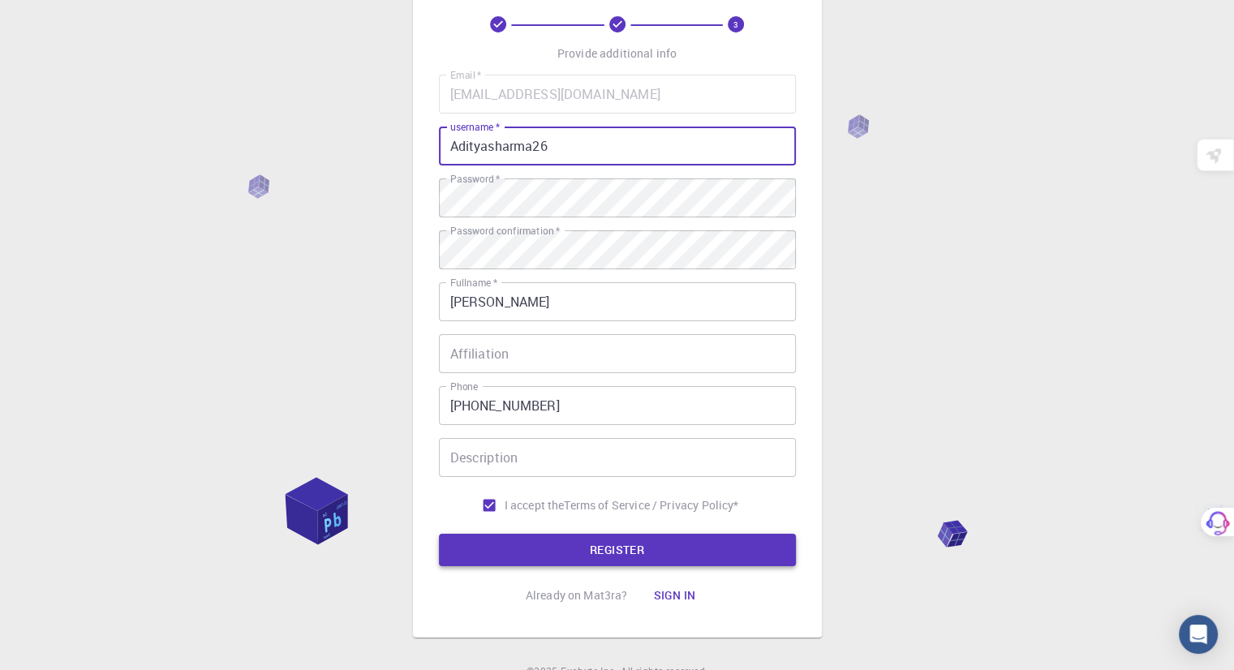
click at [643, 552] on button "REGISTER" at bounding box center [617, 550] width 357 height 32
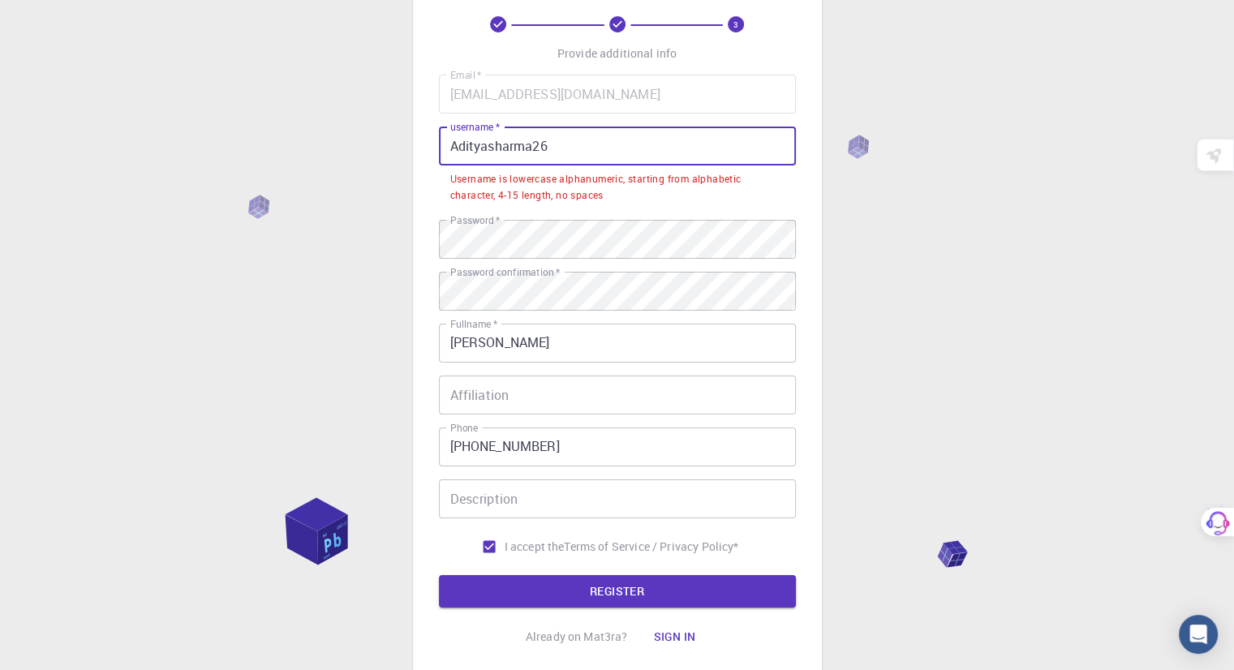
click at [550, 160] on input "Adityasharma26" at bounding box center [617, 146] width 357 height 39
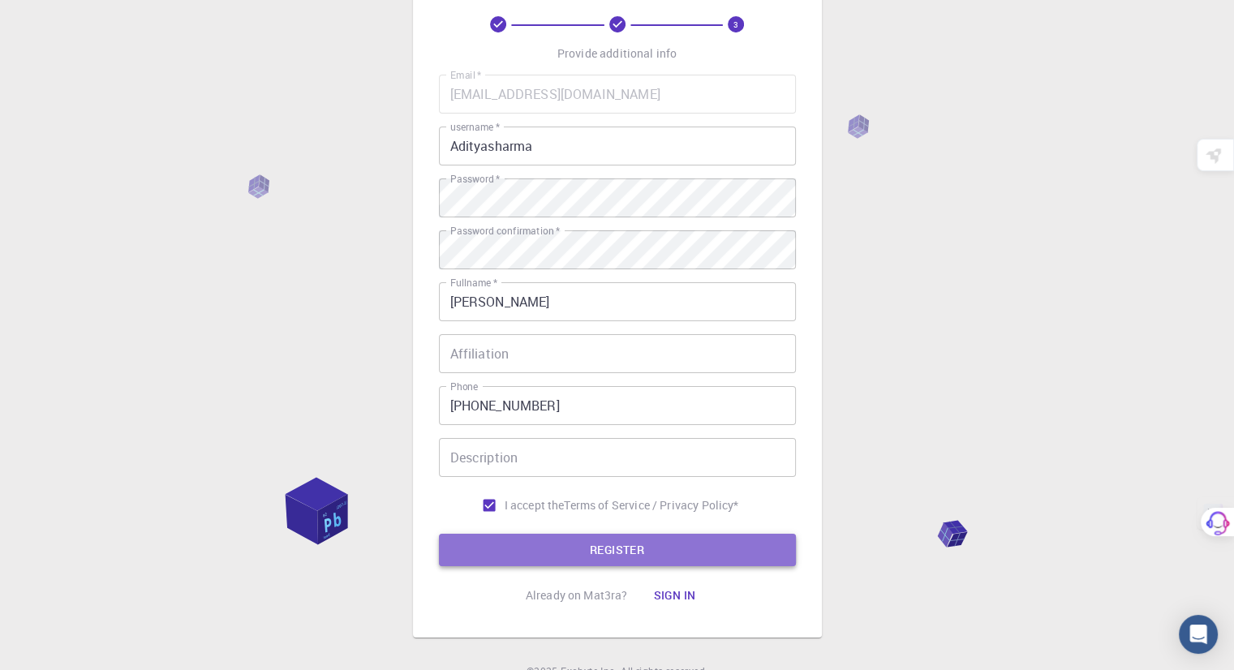
click at [729, 552] on button "REGISTER" at bounding box center [617, 550] width 357 height 32
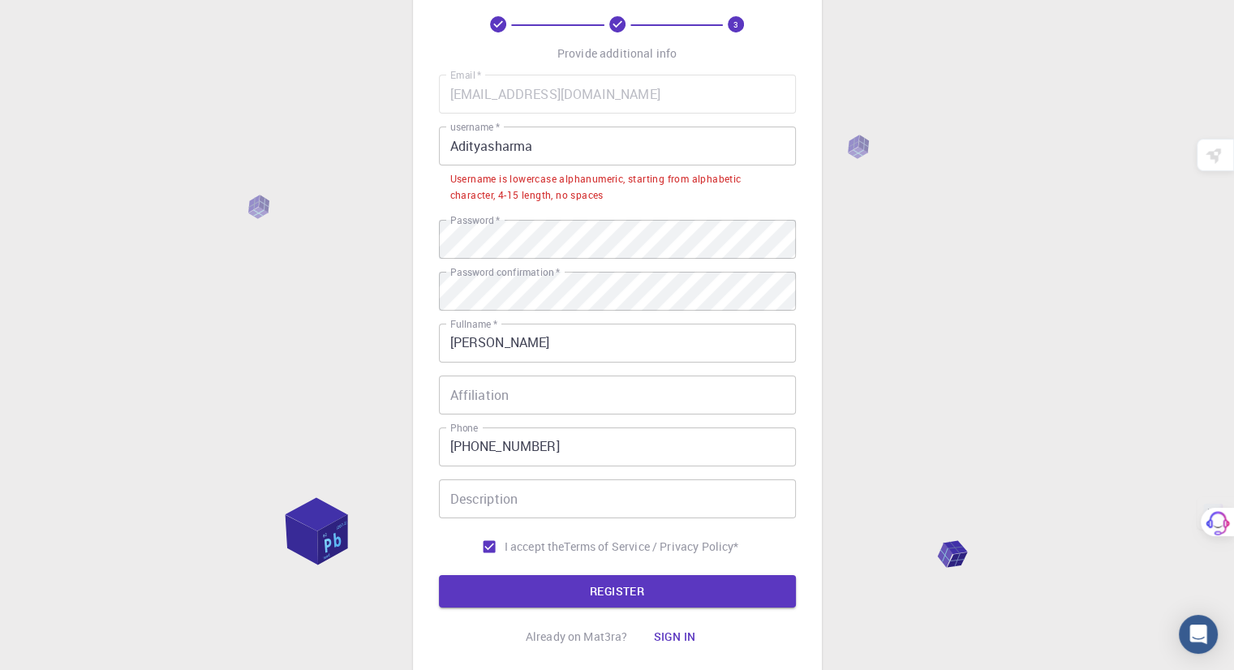
click at [555, 190] on div "Username is lowercase alphanumeric, starting from alphabetic character, 4-15 le…" at bounding box center [617, 187] width 334 height 32
click at [552, 157] on input "Adityasharma" at bounding box center [617, 146] width 357 height 39
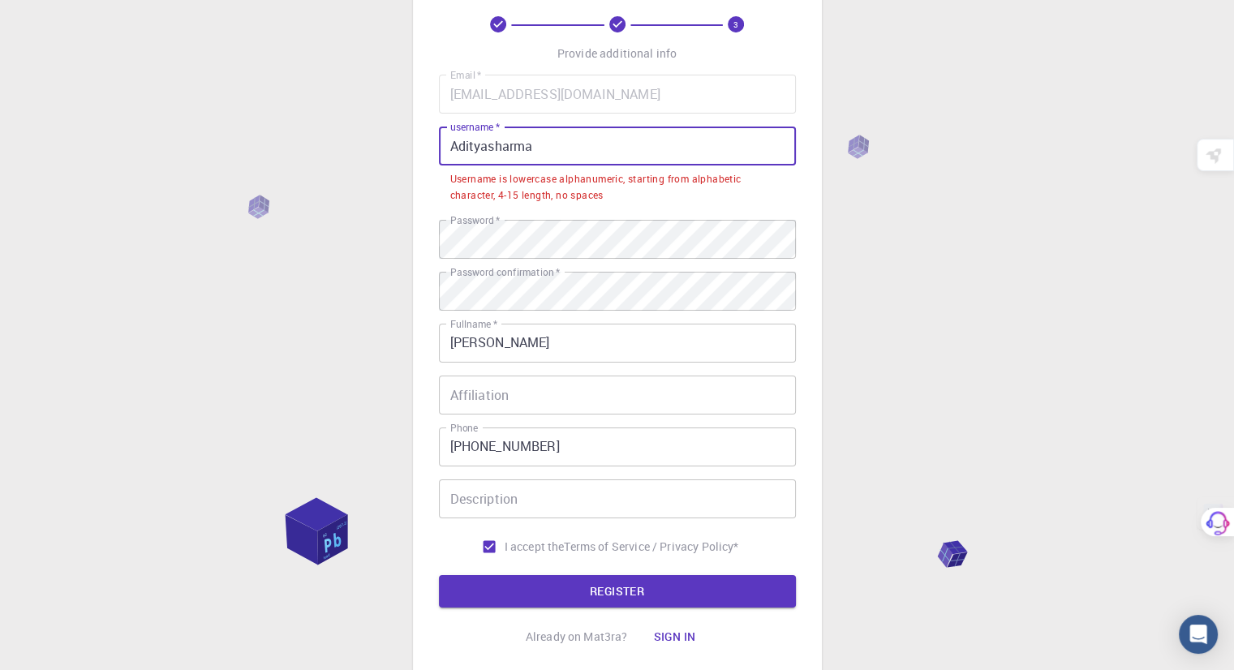
type input "AdityaSharma26"
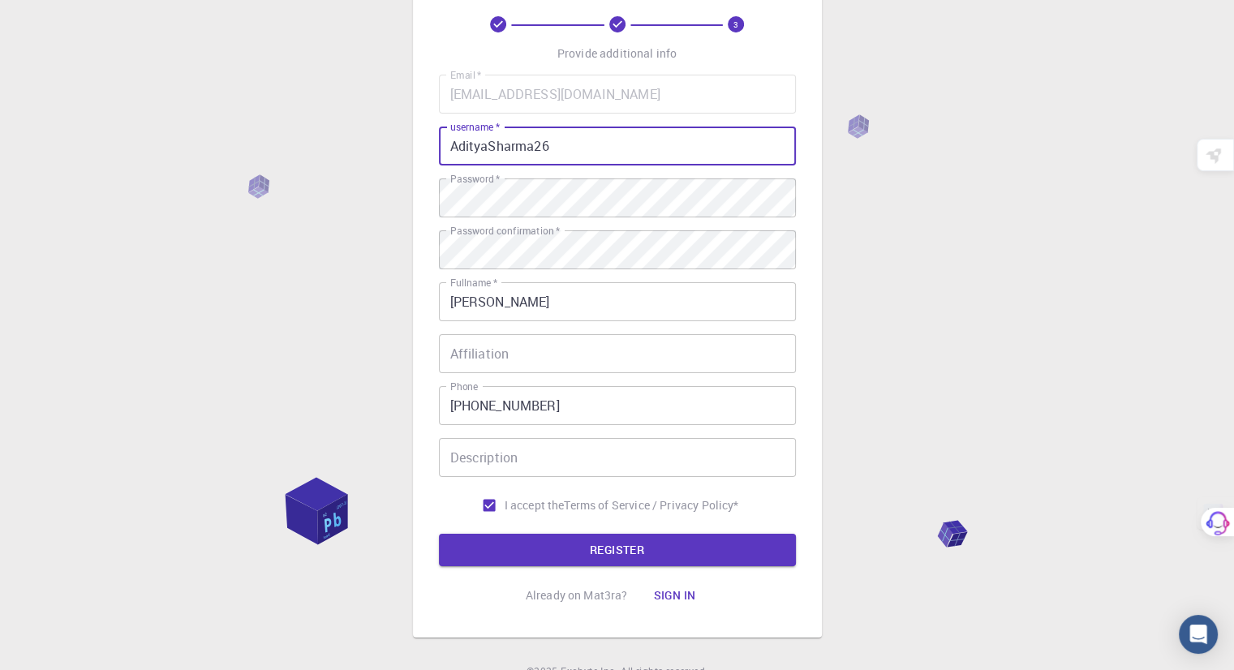
click at [578, 157] on input "AdityaSharma26" at bounding box center [617, 146] width 357 height 39
click at [672, 551] on button "REGISTER" at bounding box center [617, 550] width 357 height 32
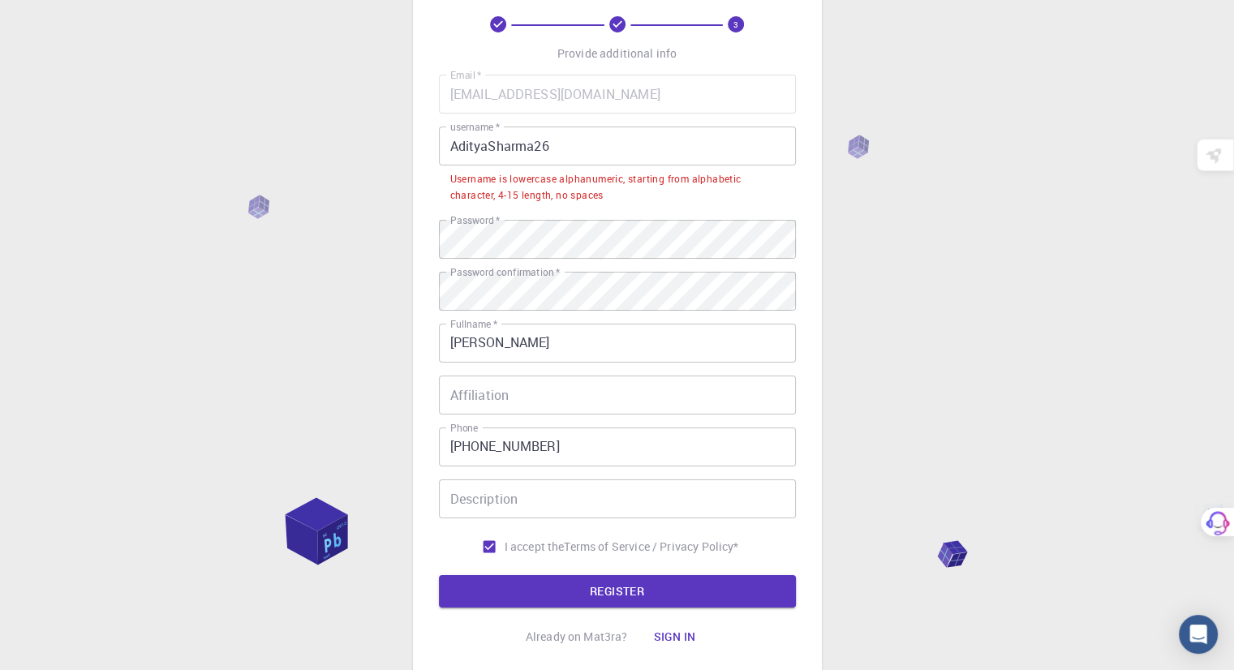
click at [597, 149] on input "AdityaSharma26" at bounding box center [617, 146] width 357 height 39
